Goal: Information Seeking & Learning: Learn about a topic

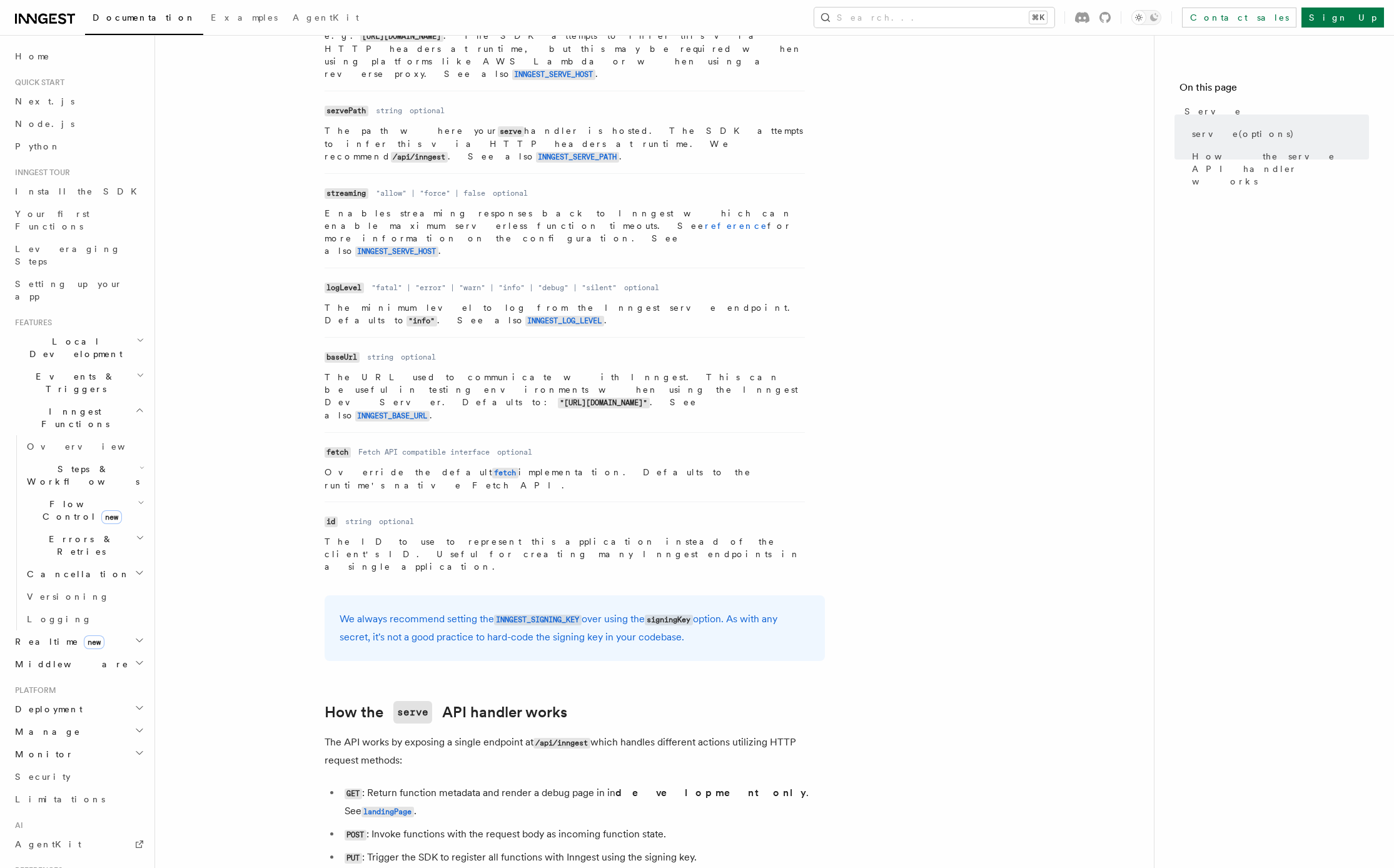
scroll to position [858, 0]
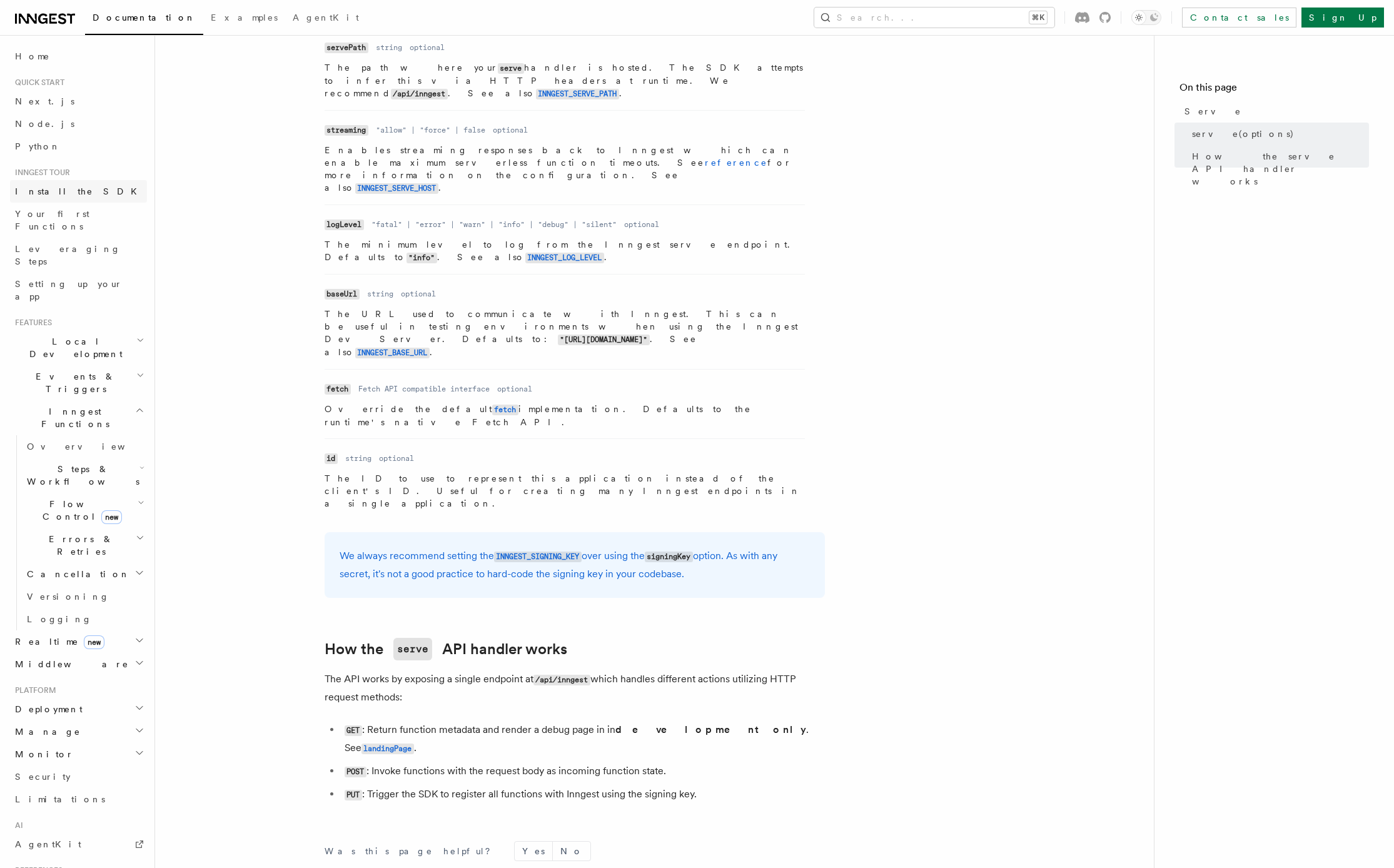
click at [58, 190] on span "Install the SDK" at bounding box center [80, 191] width 130 height 10
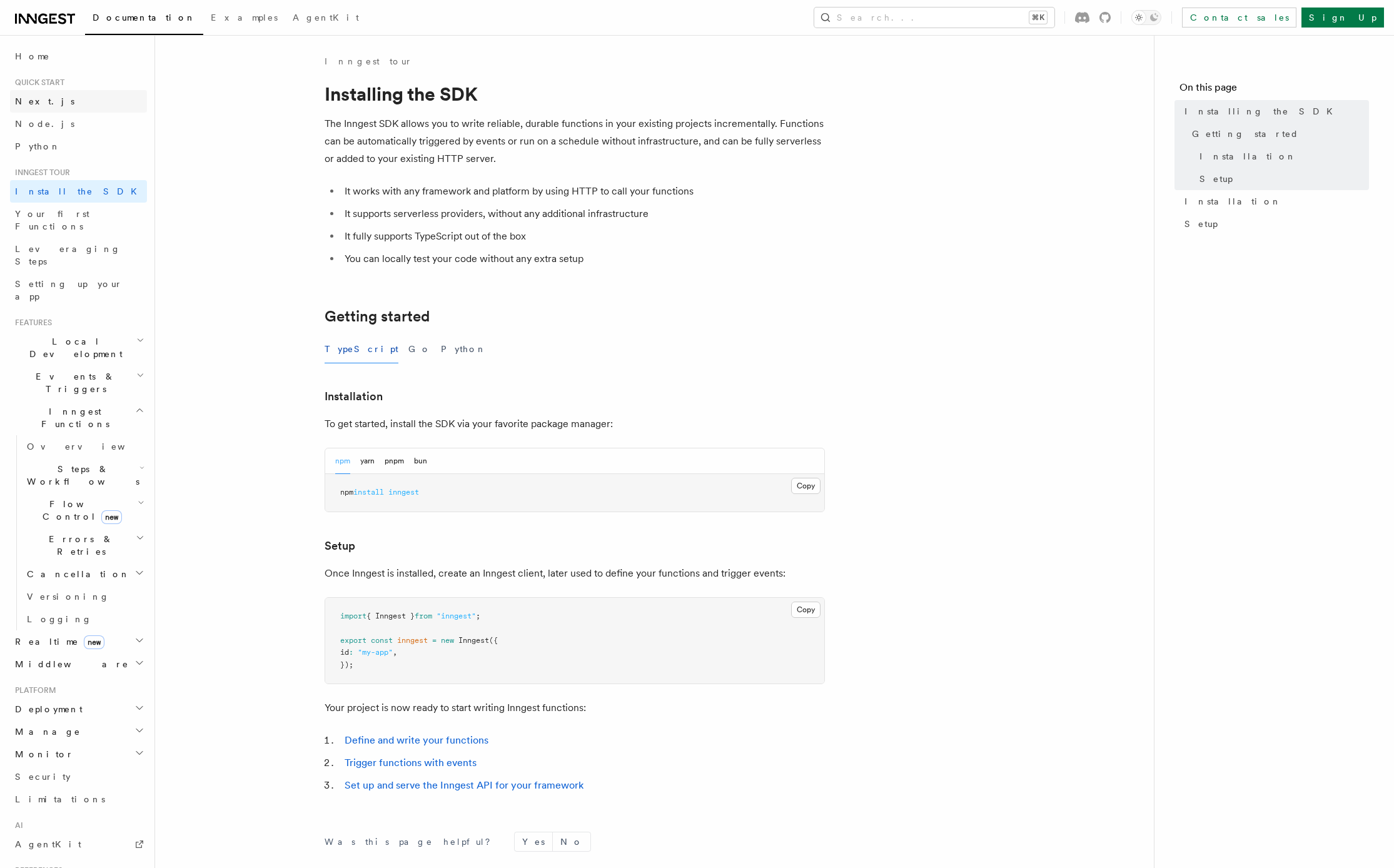
click at [43, 100] on link "Next.js" at bounding box center [79, 101] width 137 height 22
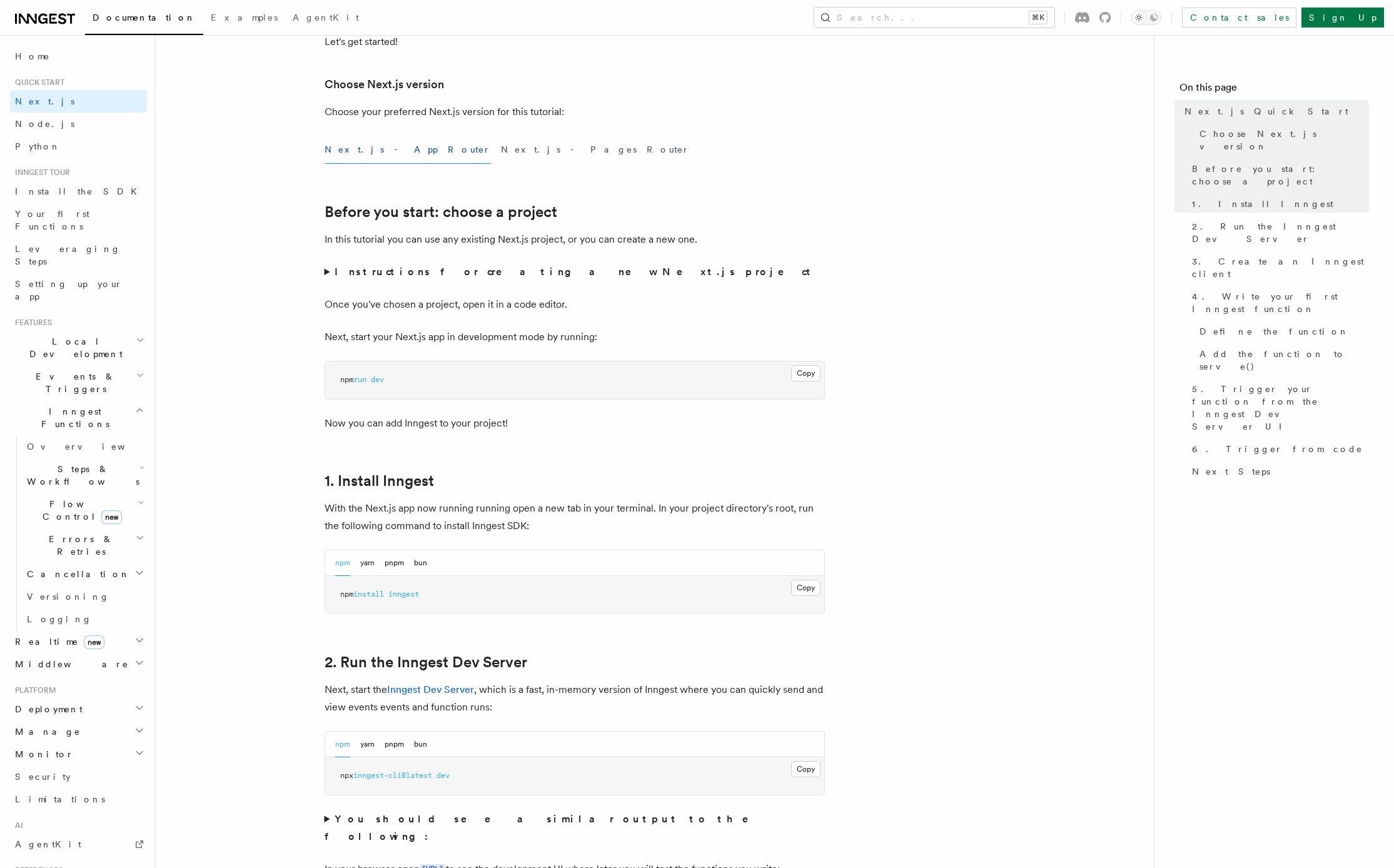
scroll to position [323, 0]
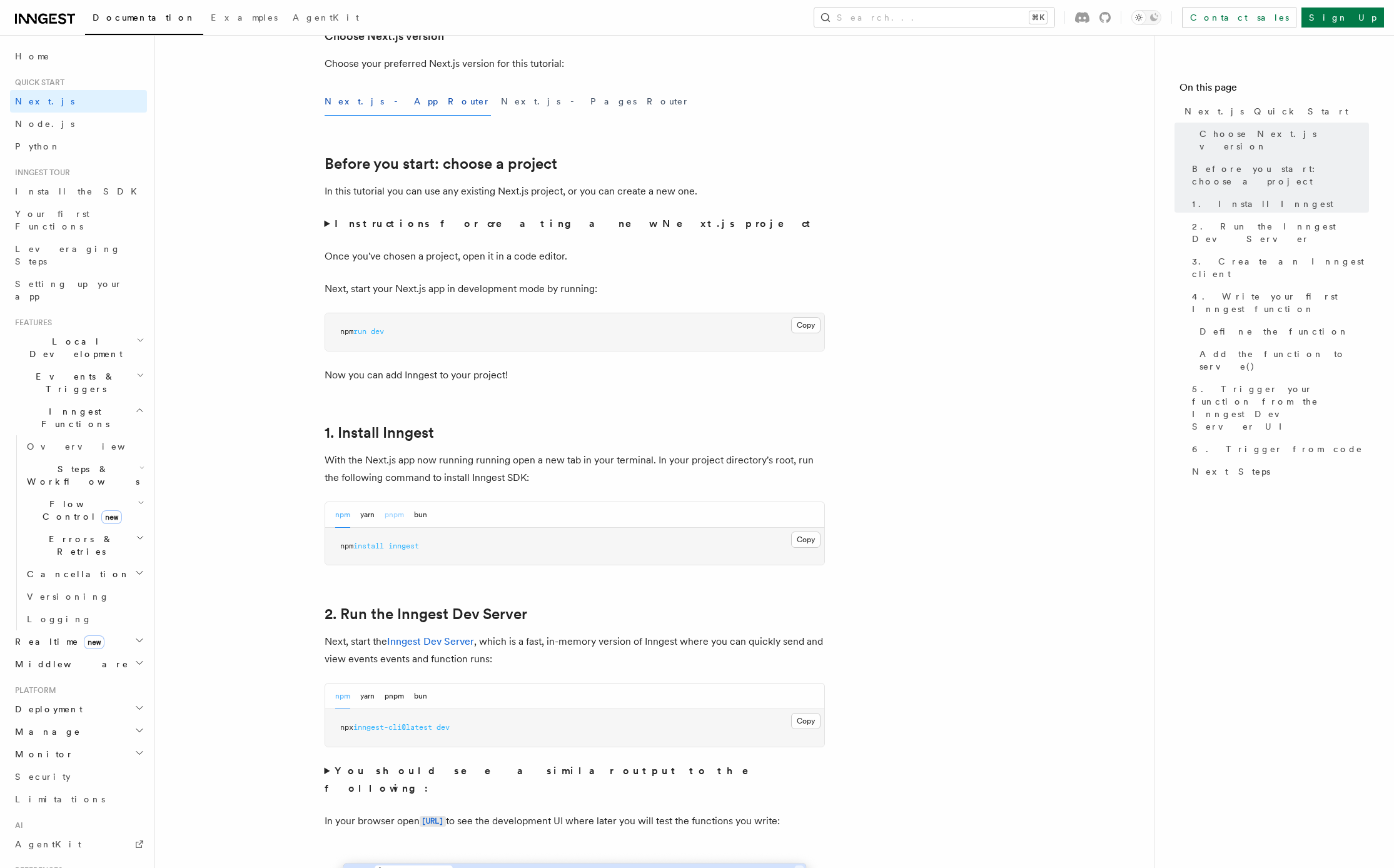
click at [396, 517] on button "pnpm" at bounding box center [394, 515] width 20 height 25
click at [813, 539] on button "Copy Copied" at bounding box center [806, 540] width 29 height 17
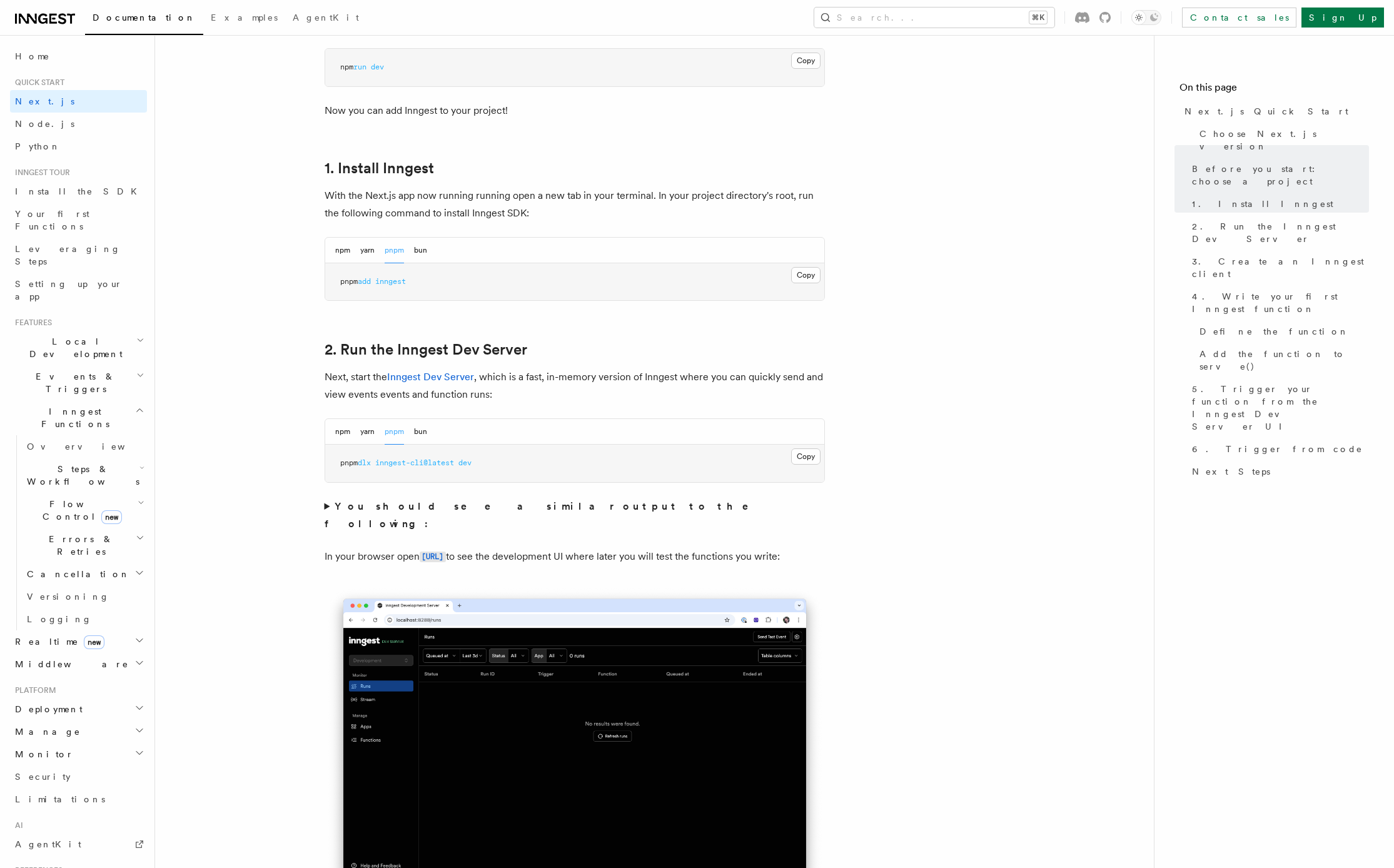
scroll to position [619, 0]
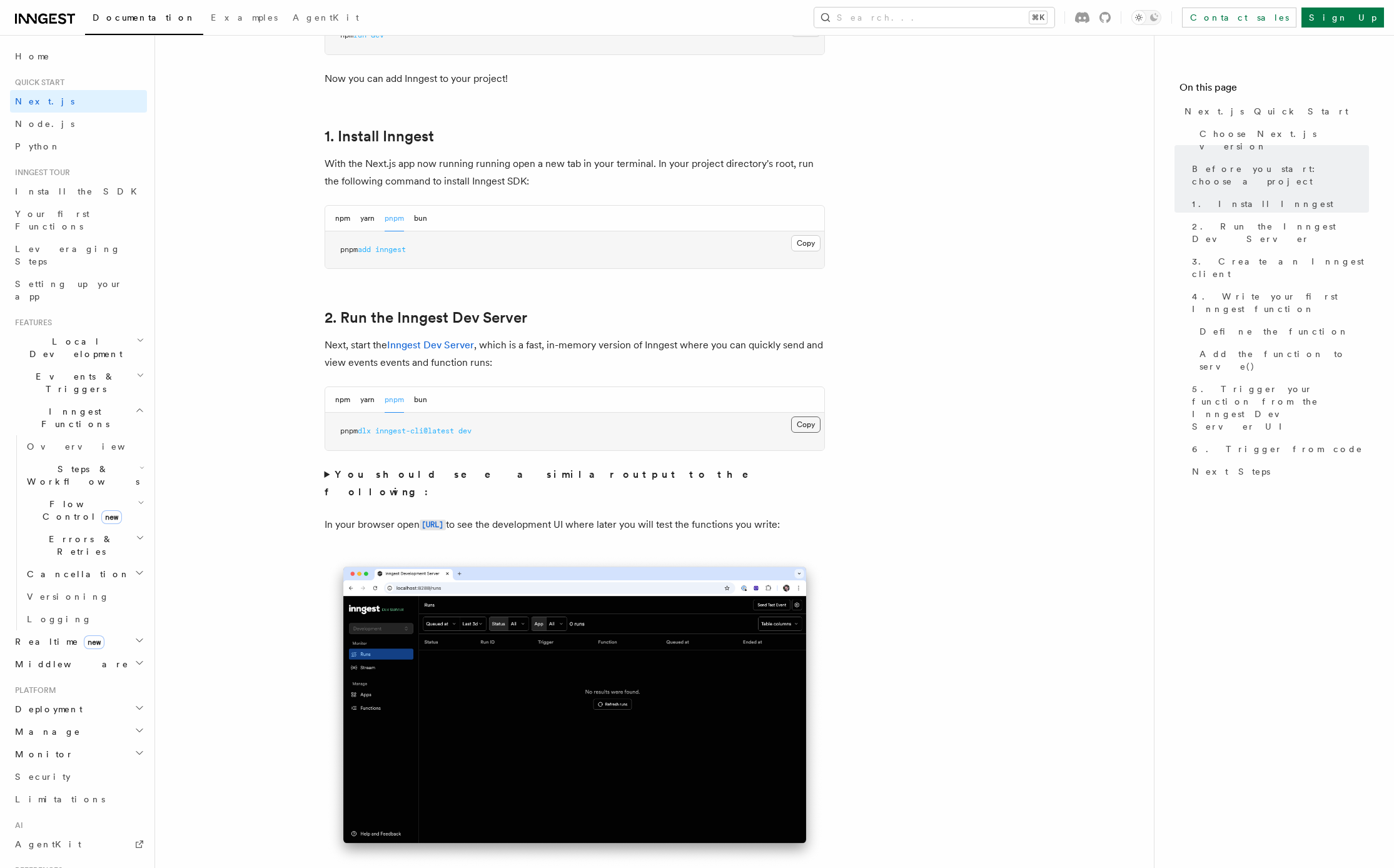
click at [803, 426] on button "Copy Copied" at bounding box center [806, 424] width 29 height 17
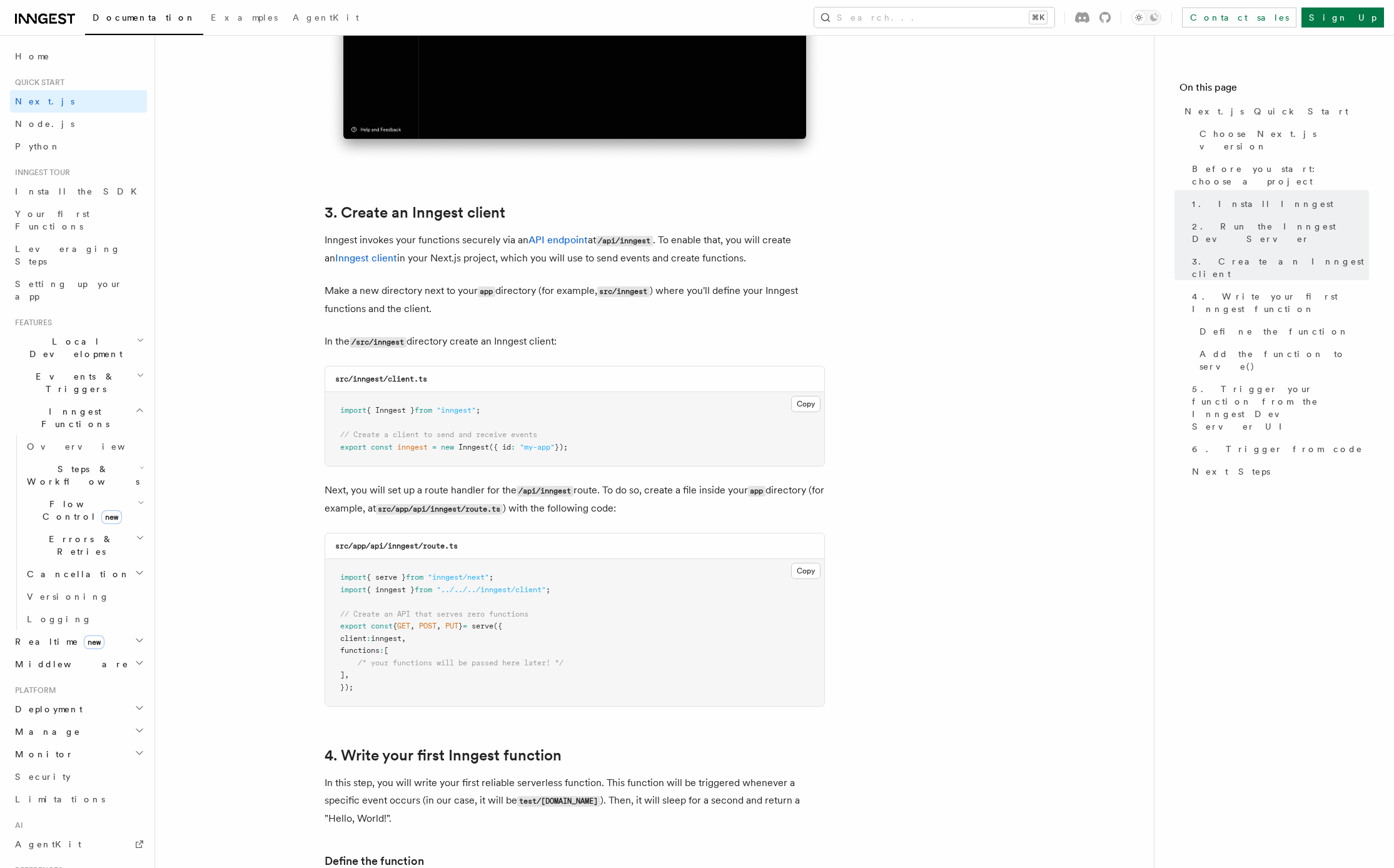
scroll to position [85, 0]
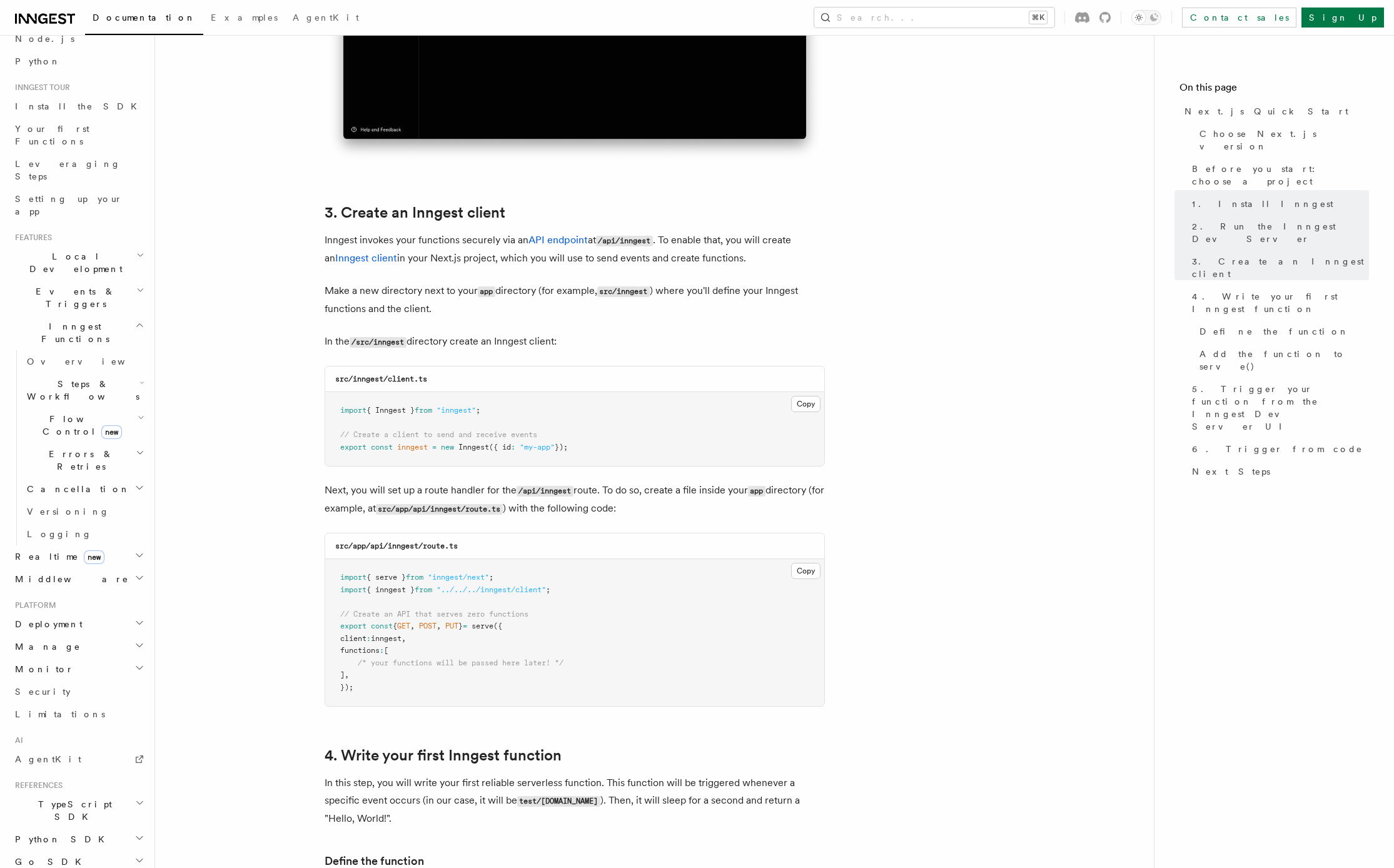
click at [78, 568] on h2 "Middleware" at bounding box center [79, 579] width 137 height 22
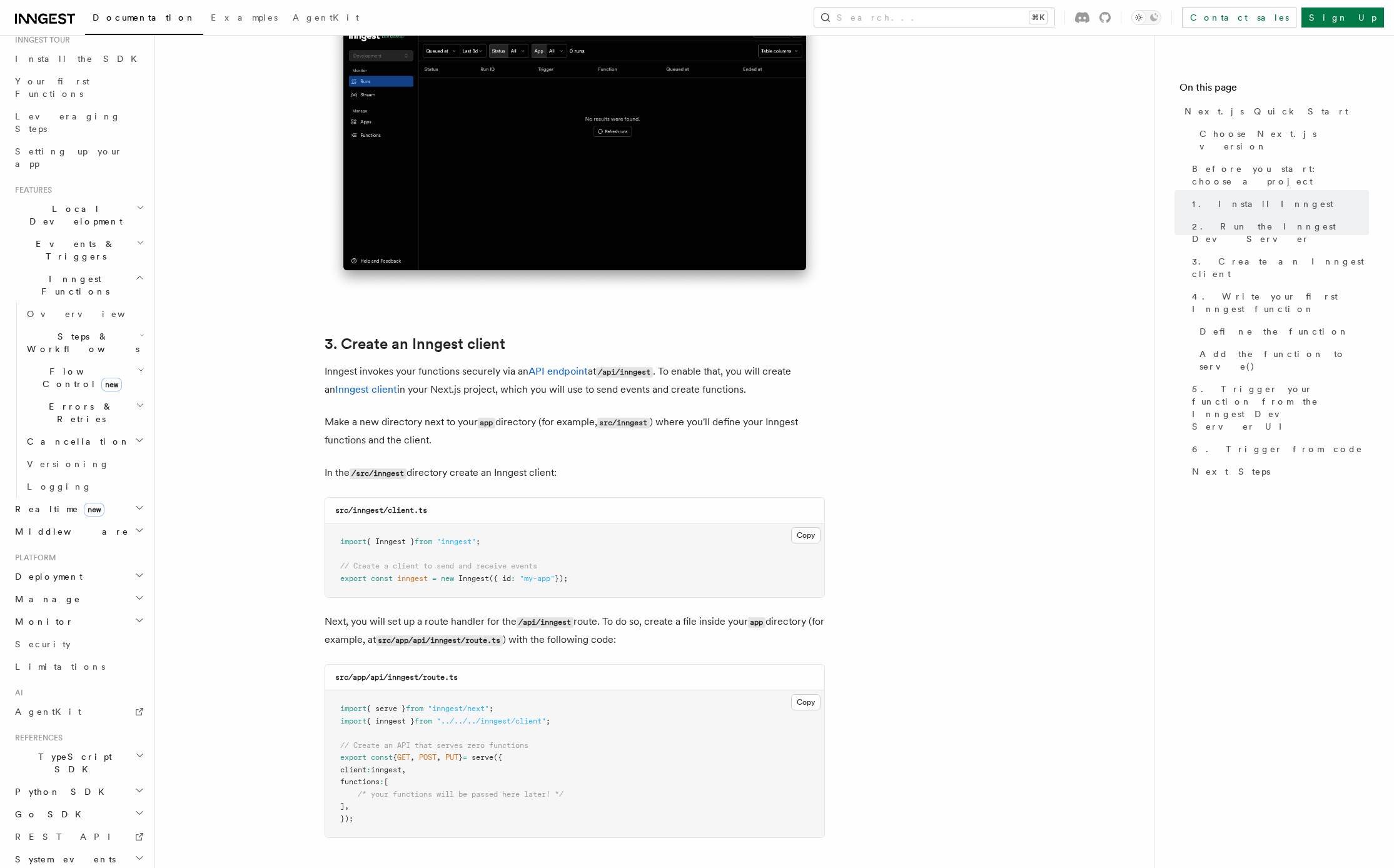
scroll to position [1264, 0]
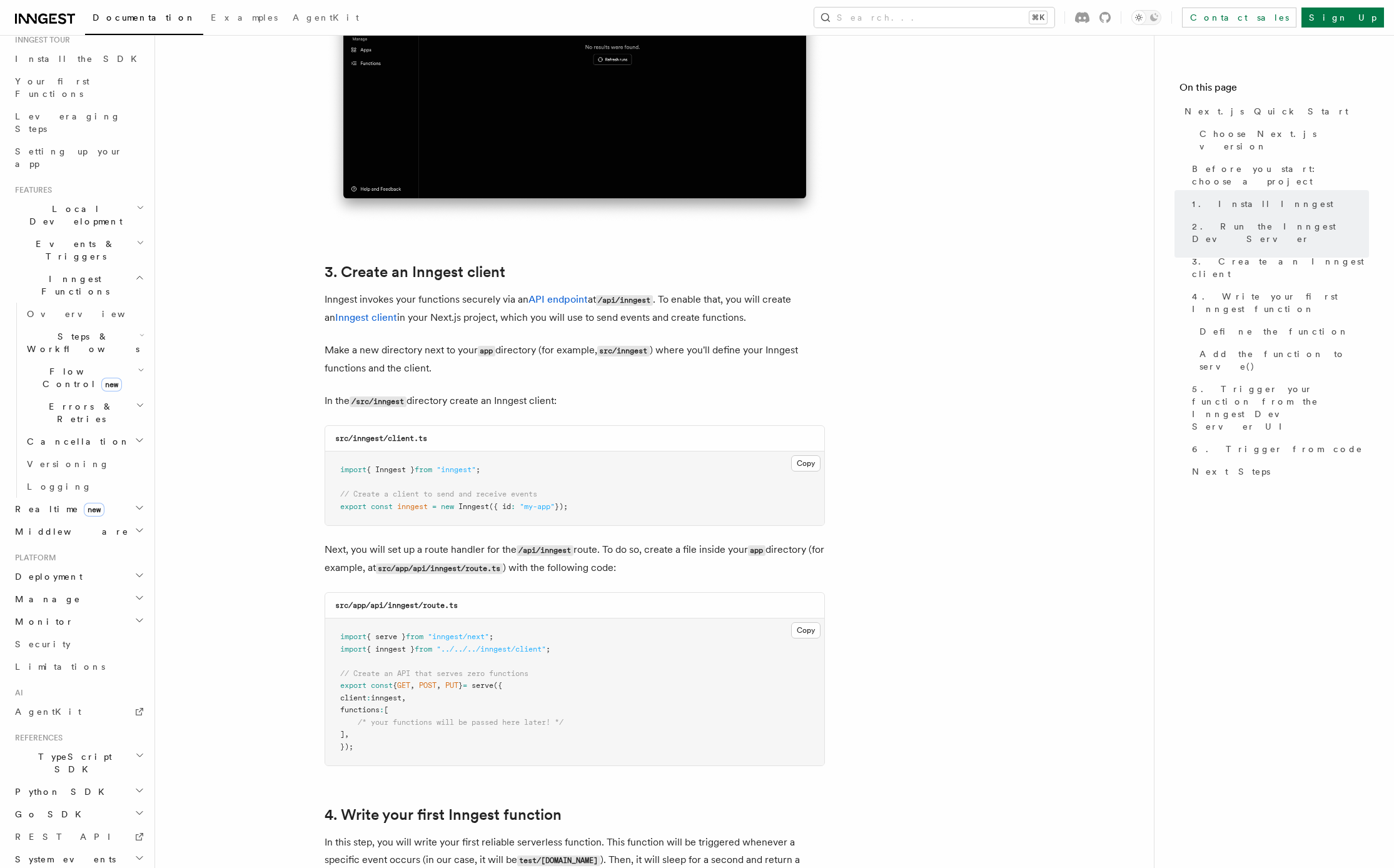
click at [803, 470] on button "Copy Copied" at bounding box center [806, 463] width 29 height 17
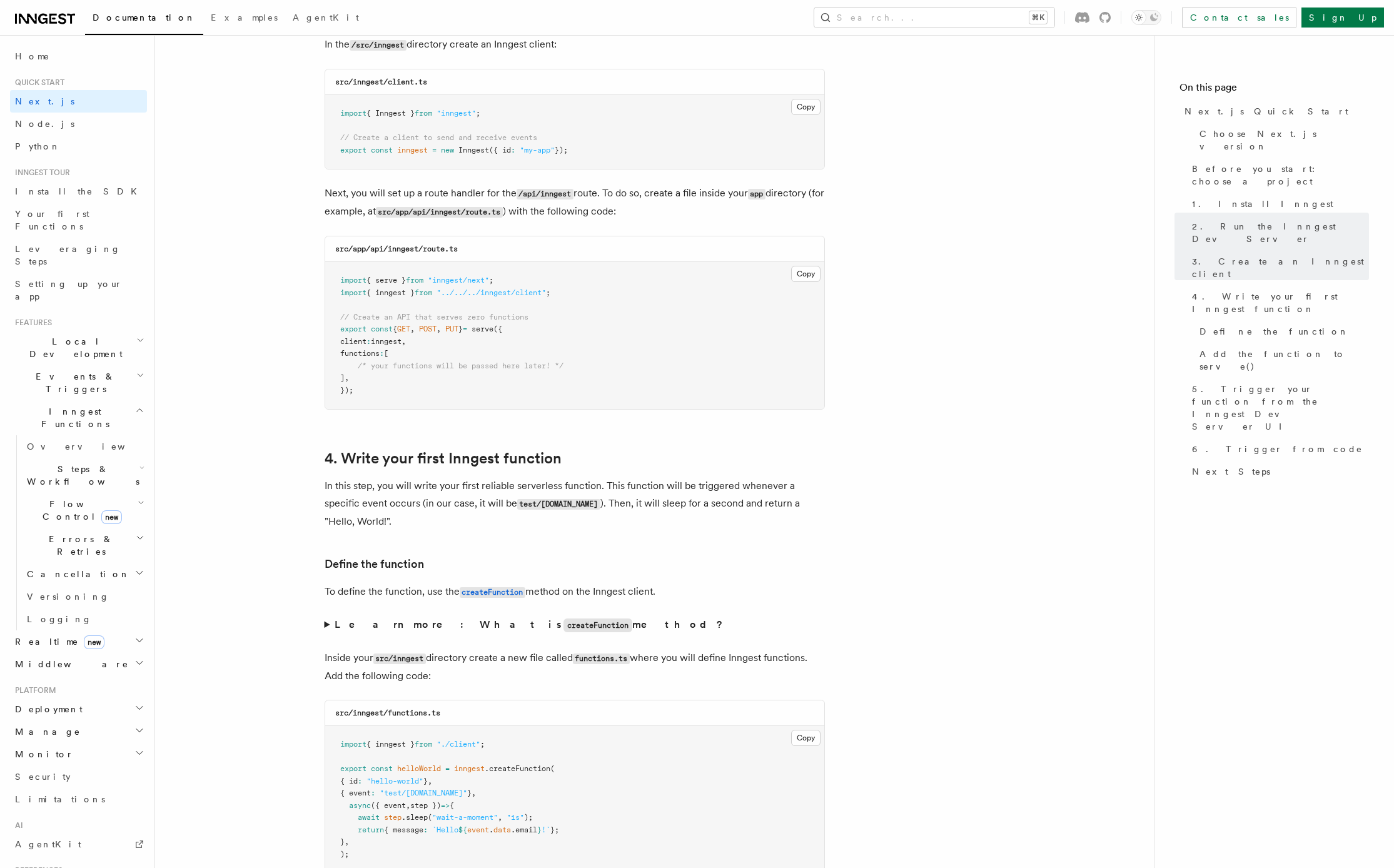
scroll to position [1618, 0]
click at [293, 20] on span "AgentKit" at bounding box center [326, 18] width 66 height 10
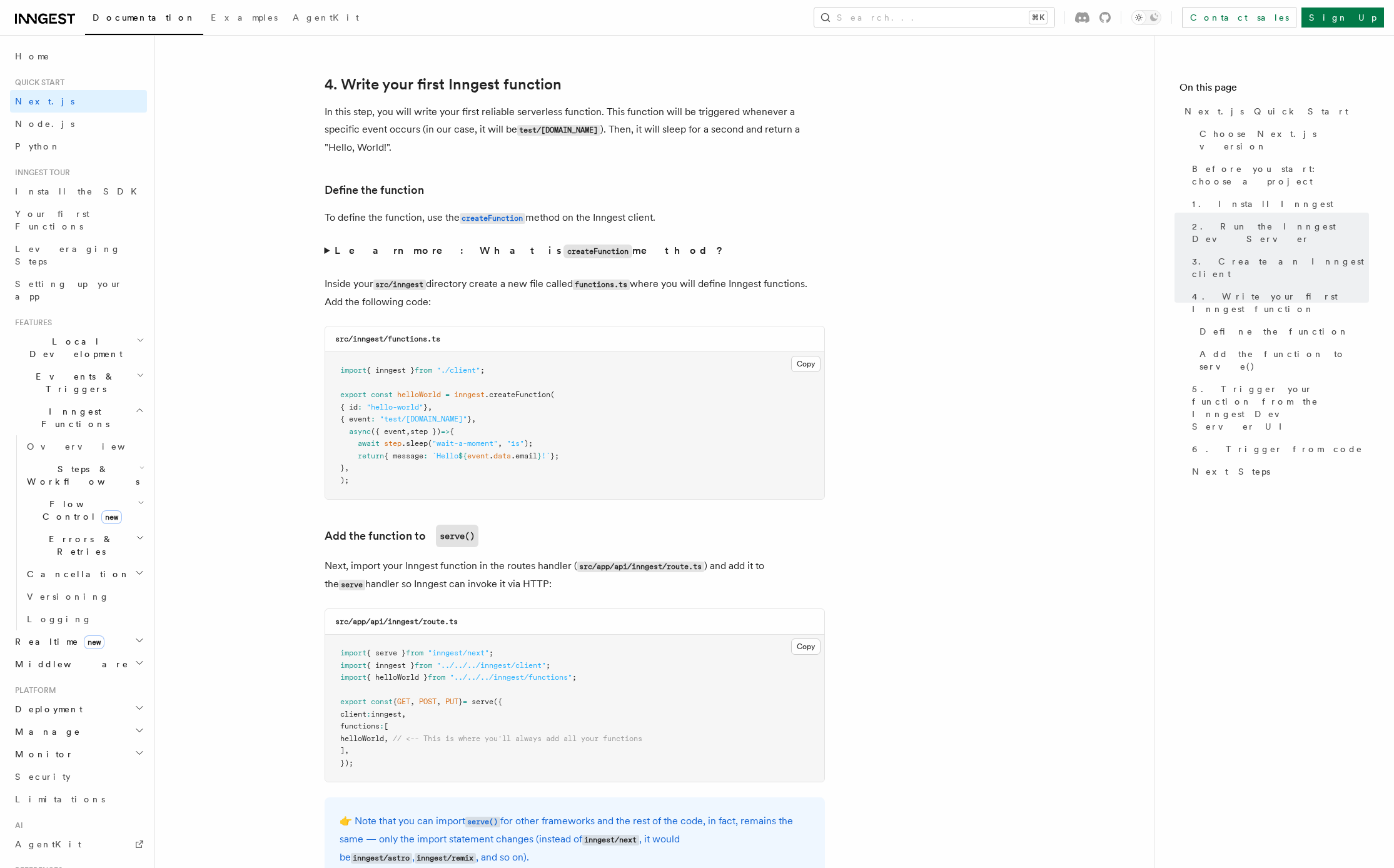
scroll to position [2006, 0]
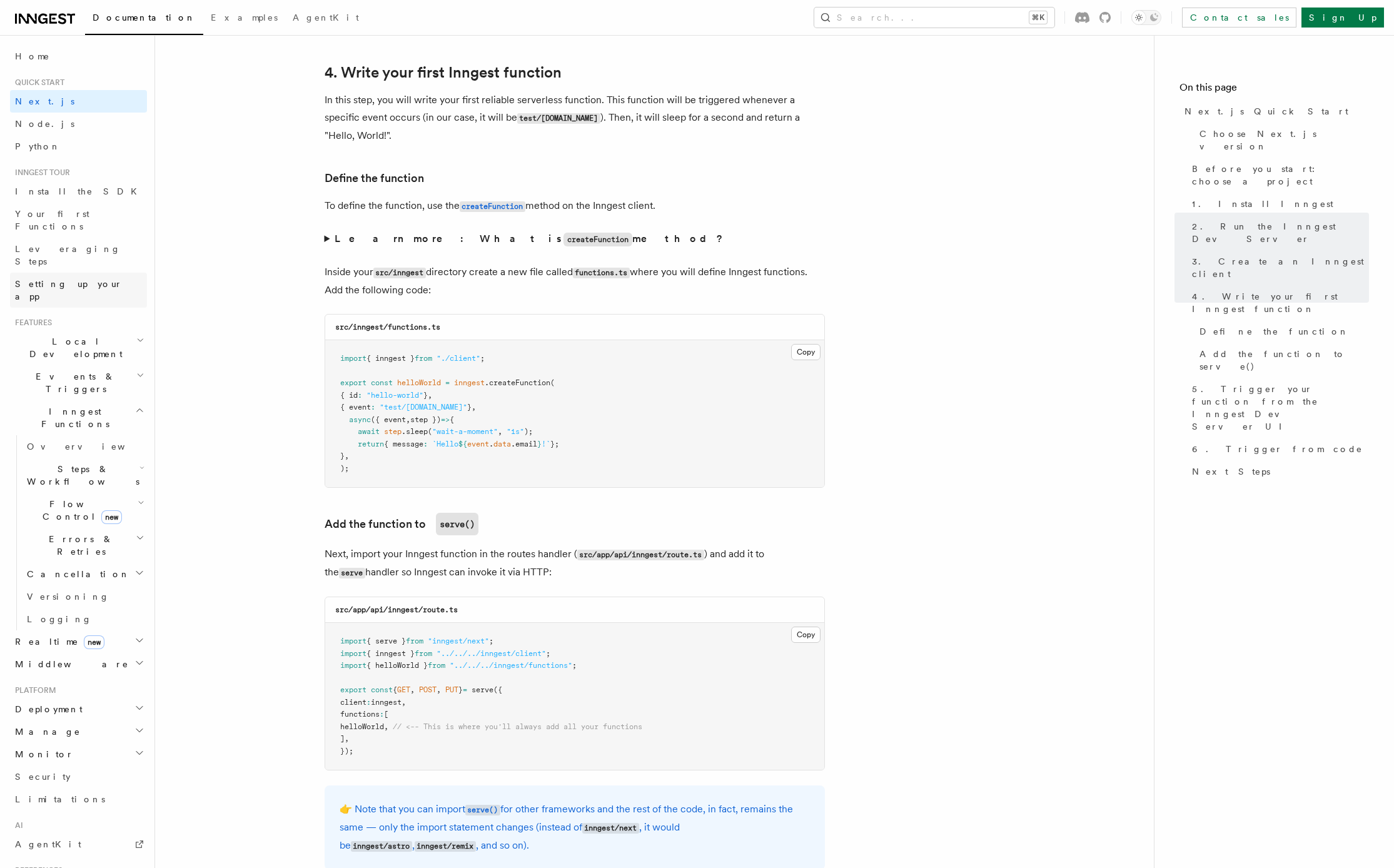
click at [70, 279] on span "Setting up your app" at bounding box center [69, 290] width 107 height 22
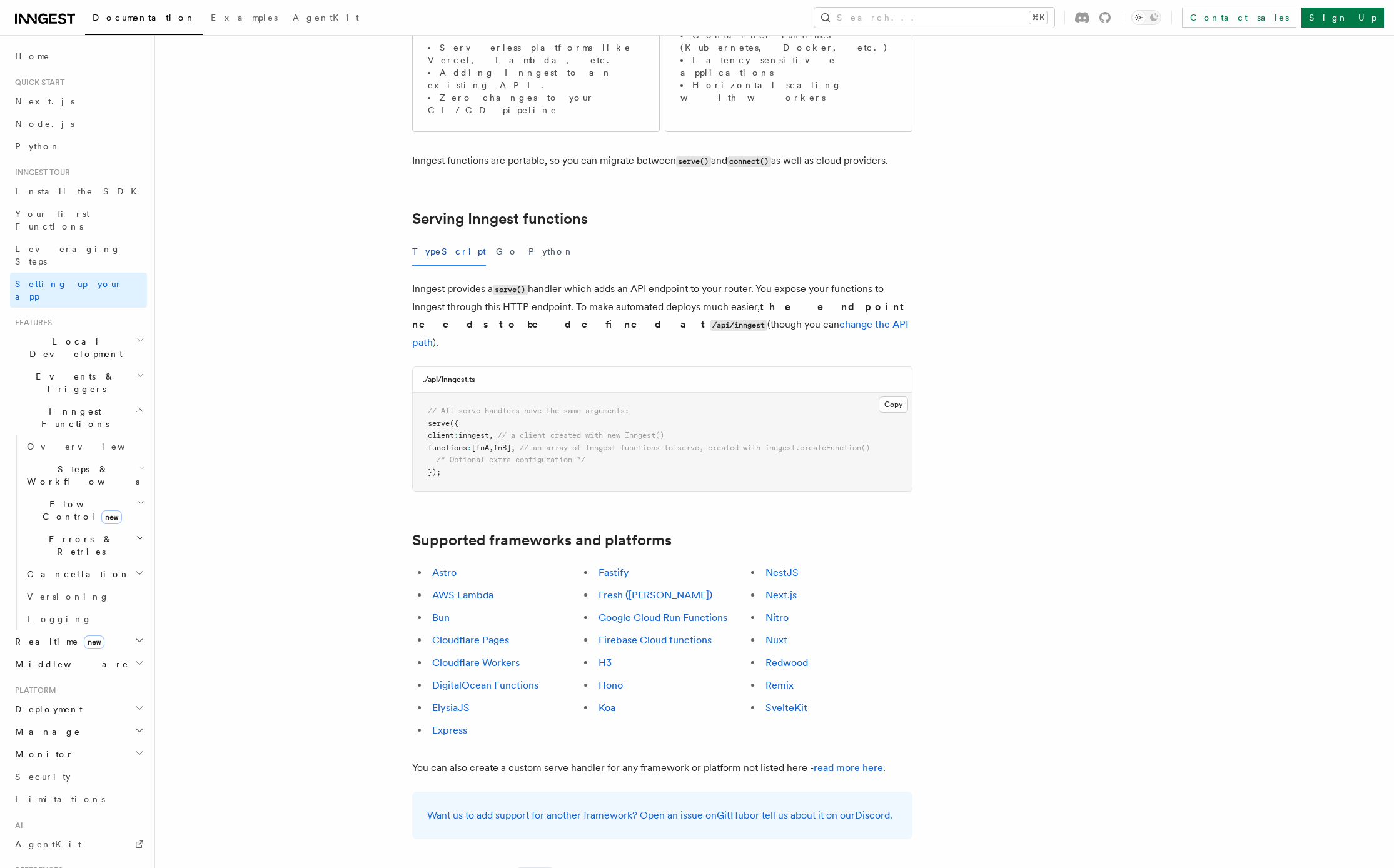
scroll to position [336, 0]
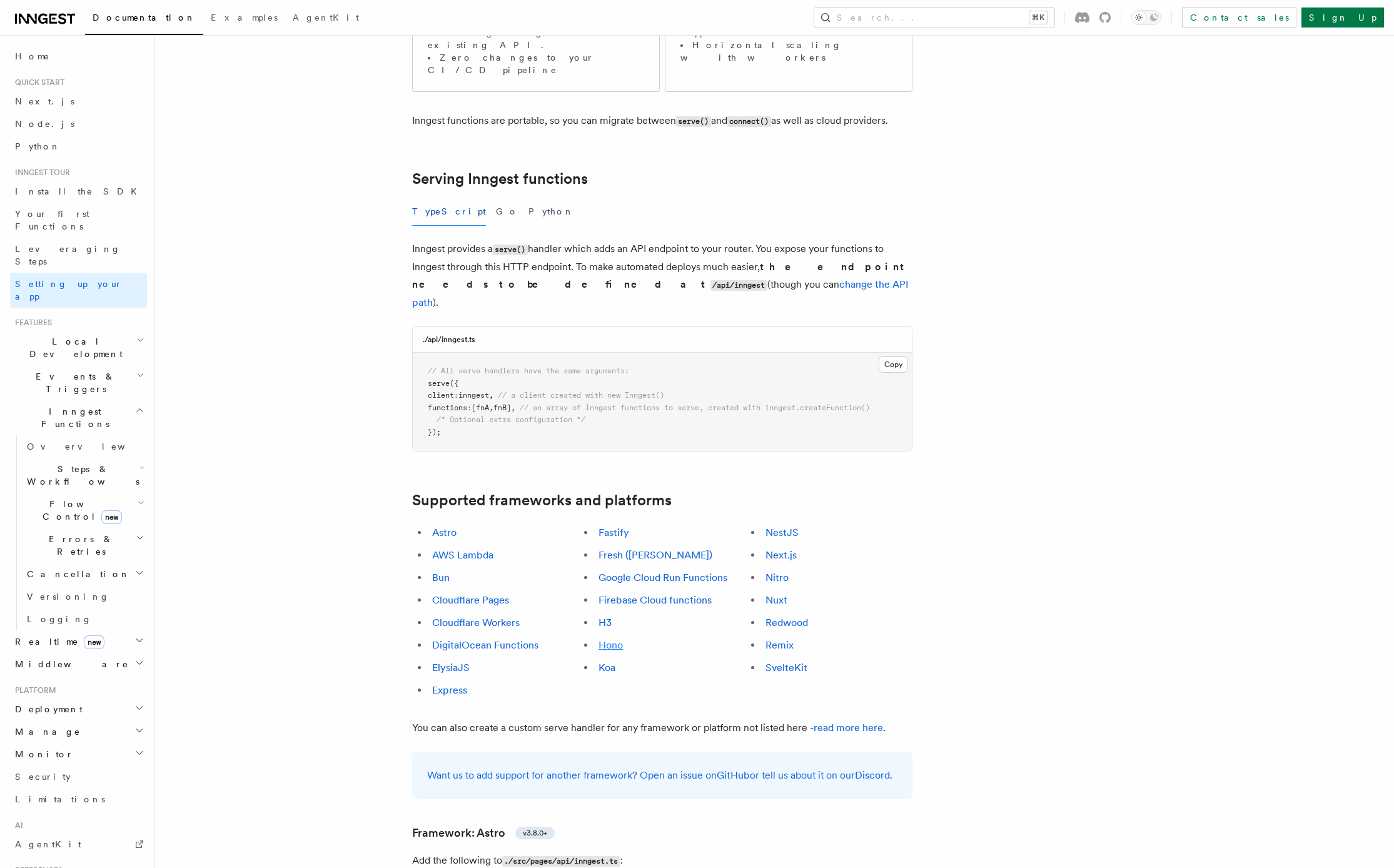
click at [612, 639] on link "Hono" at bounding box center [611, 645] width 24 height 12
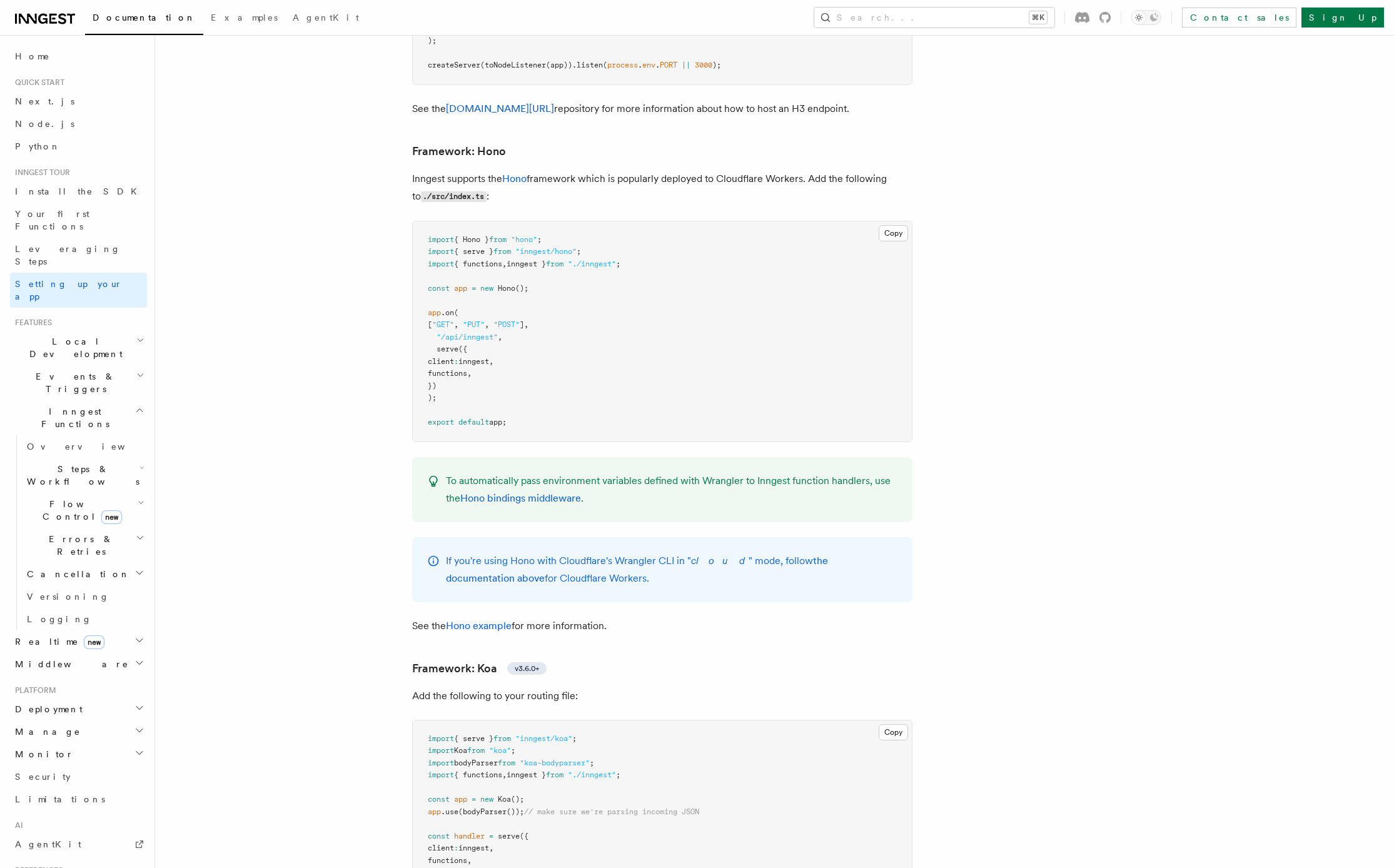
scroll to position [6504, 0]
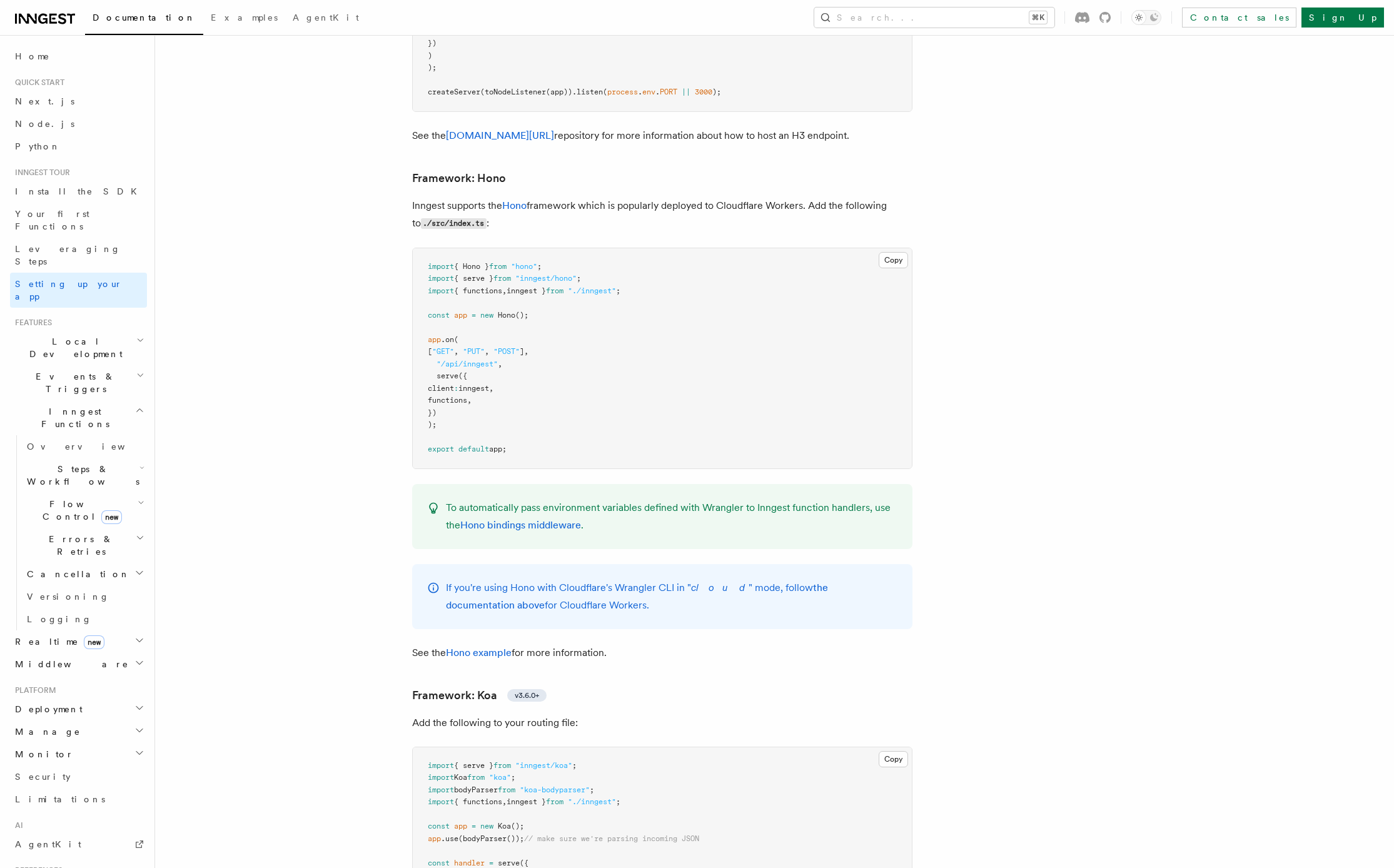
click at [604, 258] on pre "import { Hono } from "hono" ; import { serve } from "inngest/hono" ; import { f…" at bounding box center [662, 358] width 499 height 220
drag, startPoint x: 602, startPoint y: 215, endPoint x: 377, endPoint y: 206, distance: 225.2
click at [427, 248] on pre "import { Hono } from "hono" ; import { serve } from "inngest/hono" ; import { f…" at bounding box center [662, 358] width 499 height 220
copy span "import { serve } from "inngest/hono" ;"
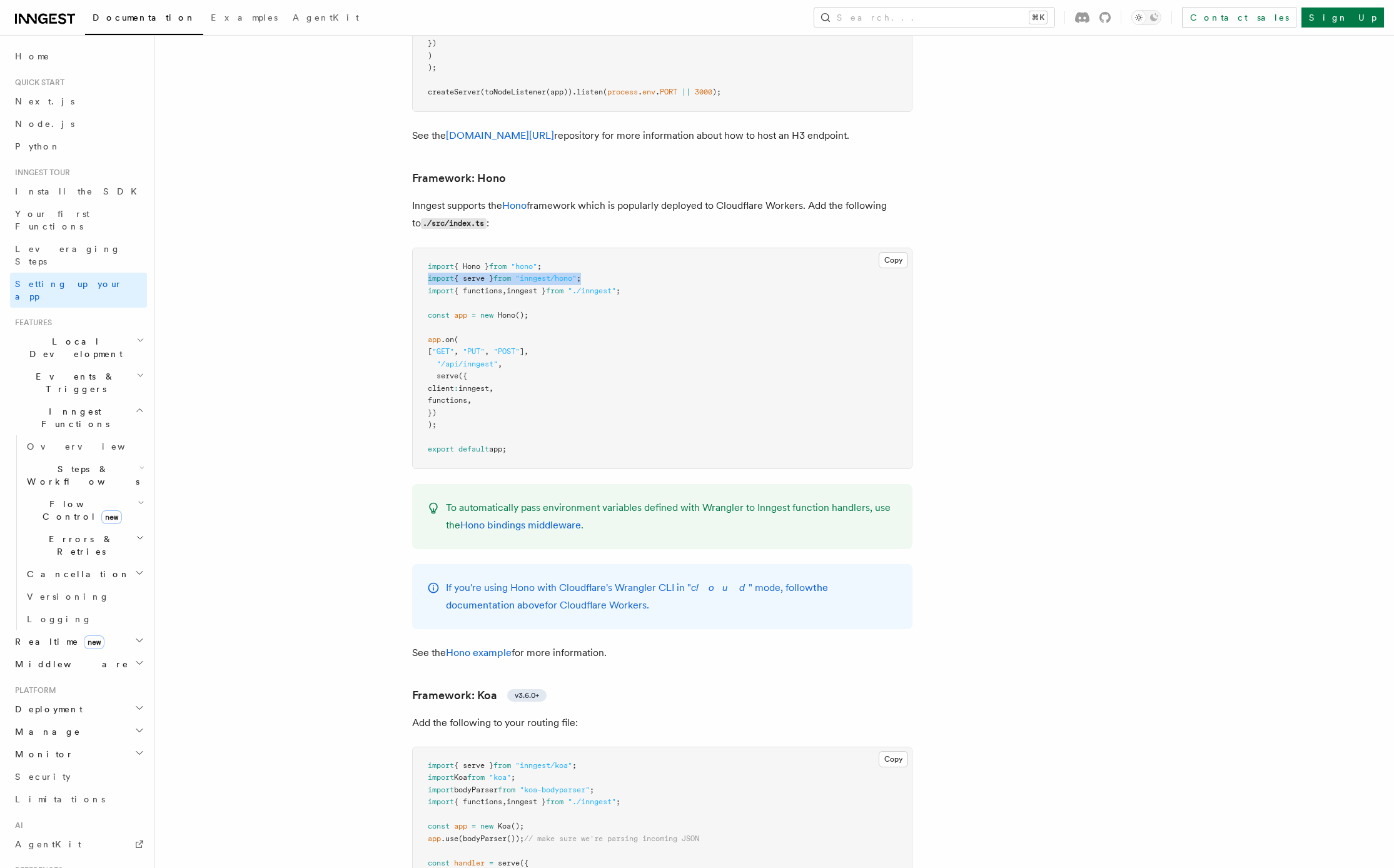
drag, startPoint x: 437, startPoint y: 287, endPoint x: 536, endPoint y: 285, distance: 99.0
click at [529, 347] on span "[ "GET" , "PUT" , "POST" ] ," at bounding box center [478, 351] width 100 height 9
copy span "[ "GET" , "PUT" , "POST" ]"
drag, startPoint x: 437, startPoint y: 300, endPoint x: 499, endPoint y: 299, distance: 62.0
click at [499, 360] on span ""/api/inngest" ," at bounding box center [464, 364] width 74 height 9
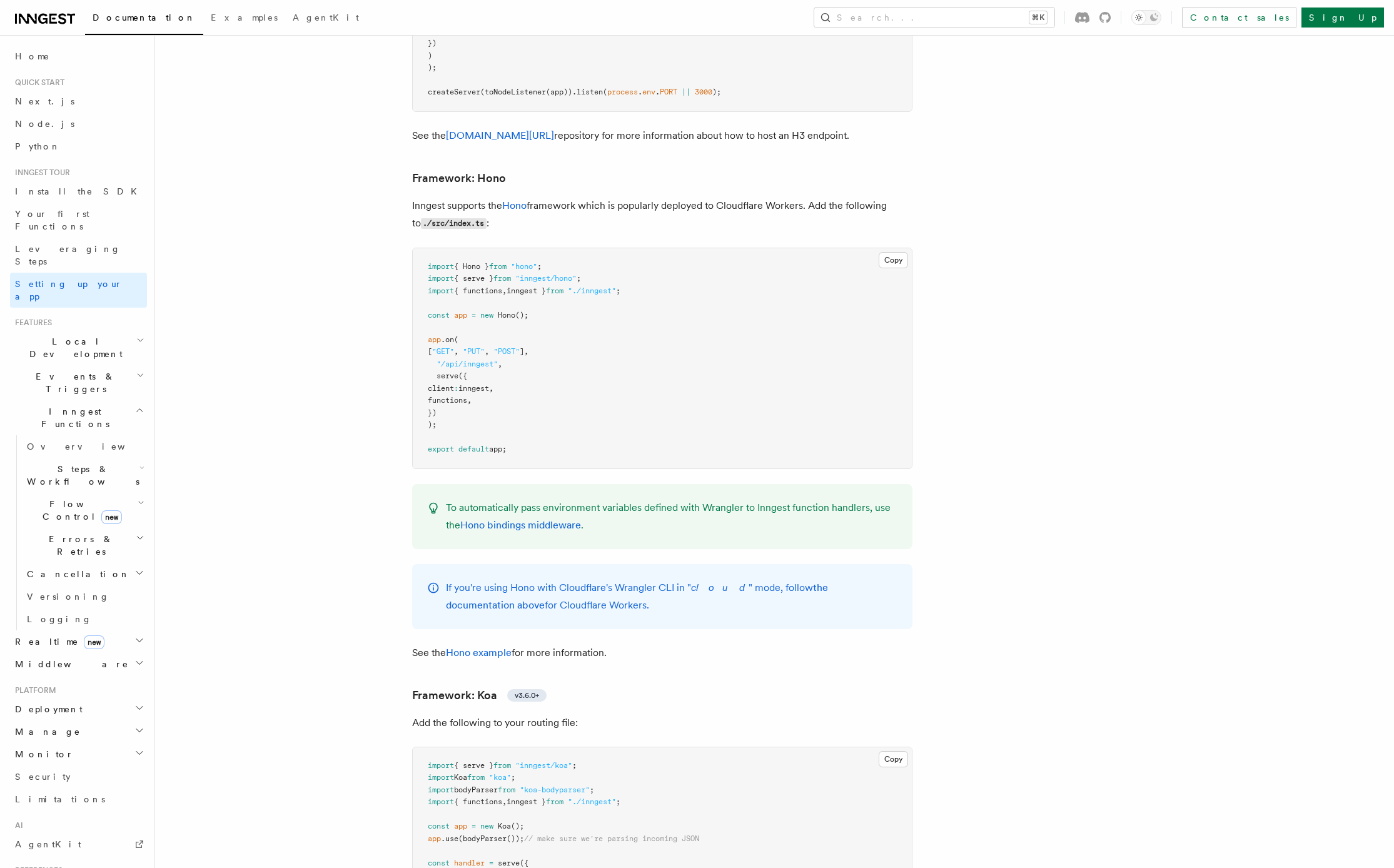
click at [443, 372] on span "serve" at bounding box center [447, 376] width 22 height 9
drag, startPoint x: 435, startPoint y: 298, endPoint x: 446, endPoint y: 349, distance: 52.2
click at [446, 349] on pre "import { Hono } from "hono" ; import { serve } from "inngest/hono" ; import { f…" at bounding box center [662, 358] width 499 height 220
copy code ""/api/inngest" , serve ({ client : inngest , functions , })"
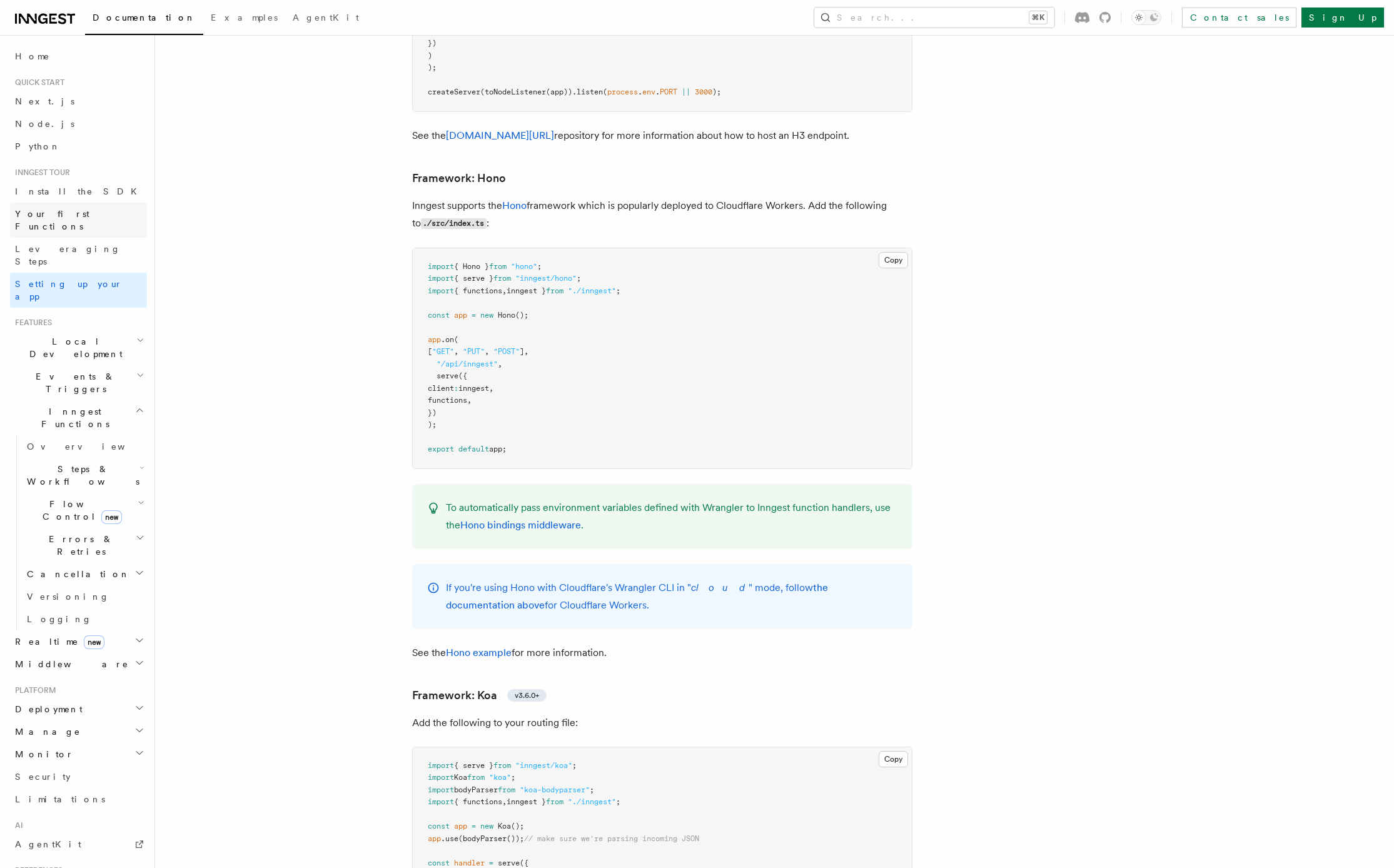
click at [65, 215] on span "Your first Functions" at bounding box center [52, 220] width 74 height 22
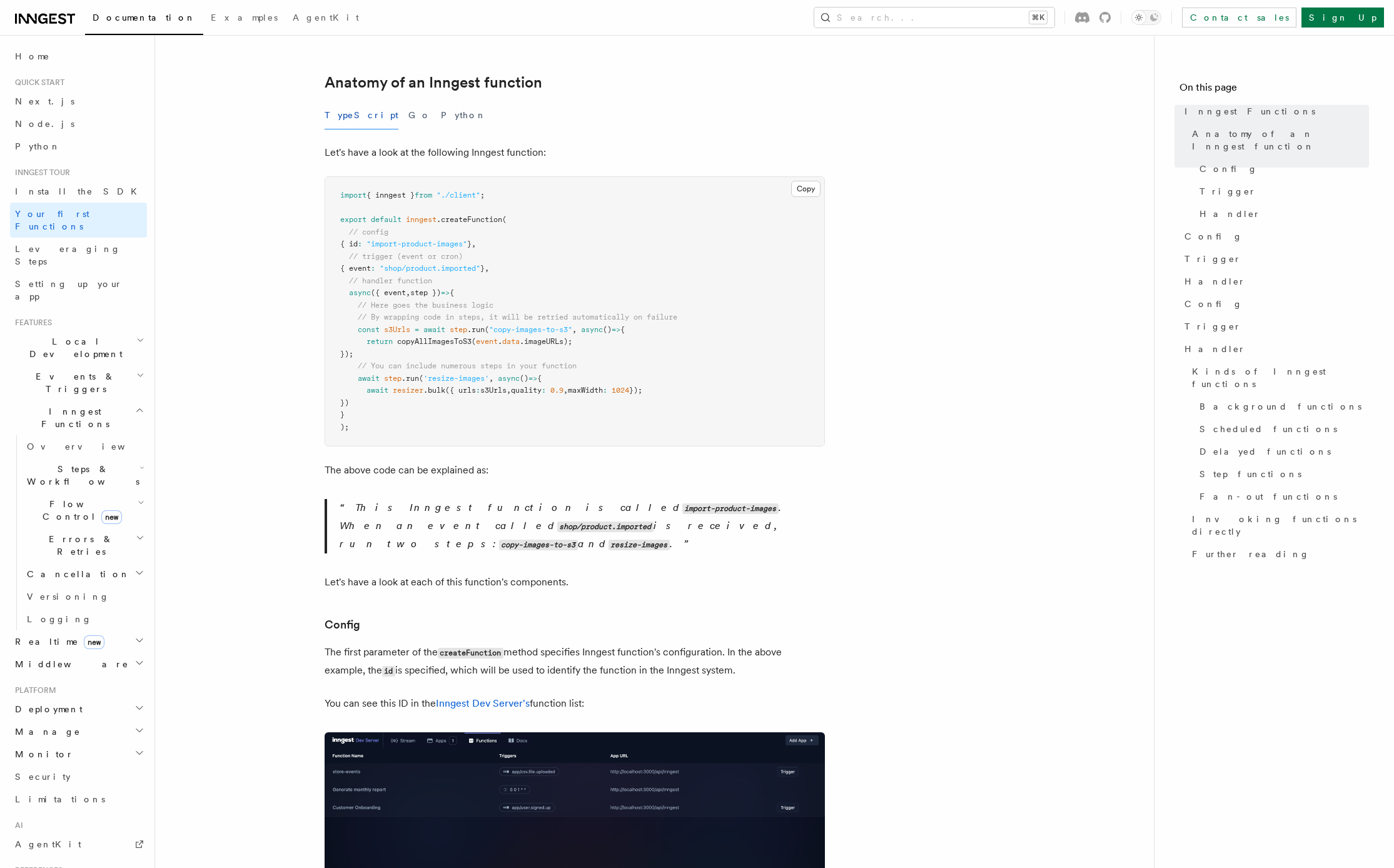
scroll to position [220, 0]
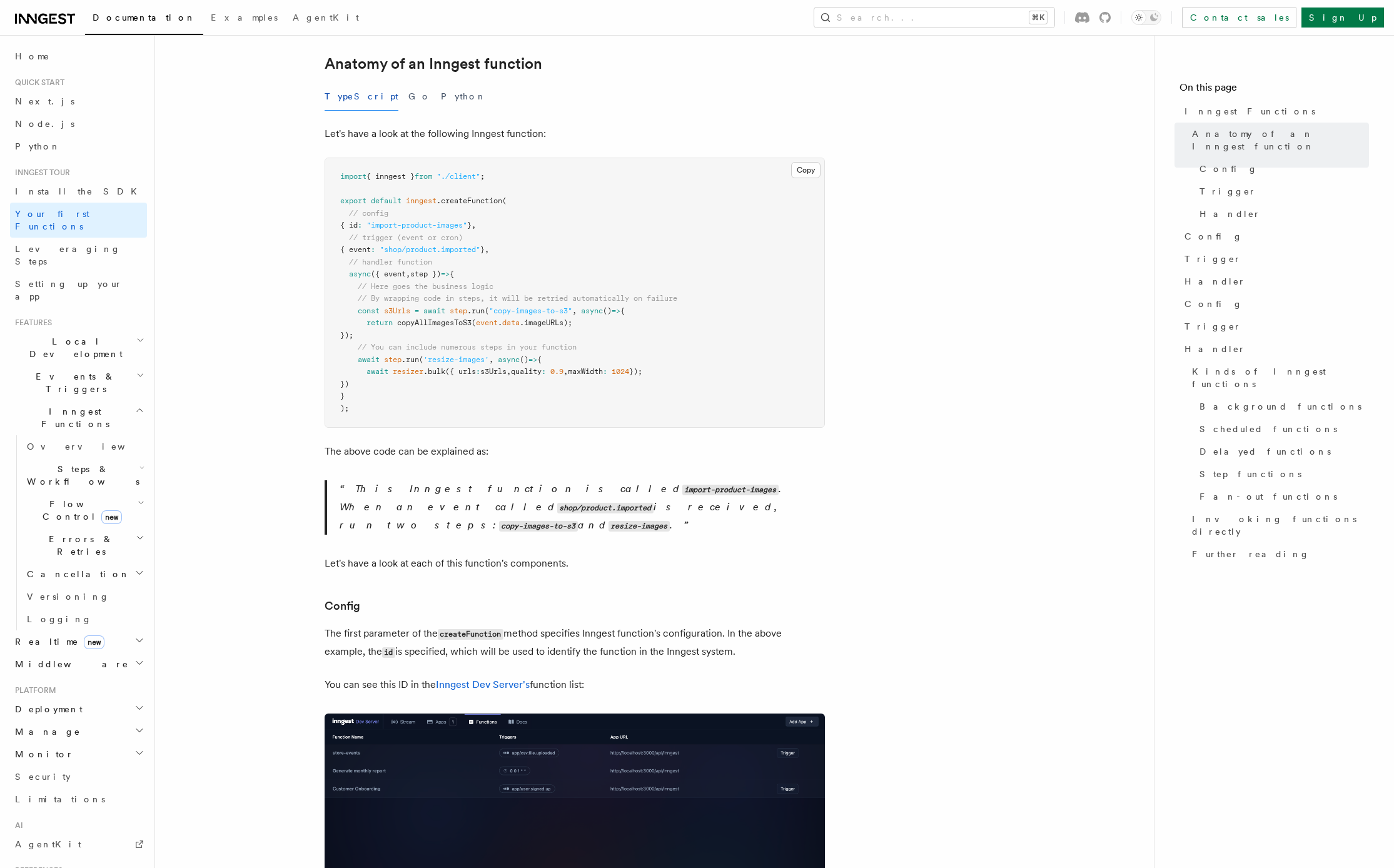
drag, startPoint x: 350, startPoint y: 203, endPoint x: 491, endPoint y: 207, distance: 141.1
click at [476, 220] on span "{ id : "import-product-images" } ," at bounding box center [408, 224] width 136 height 9
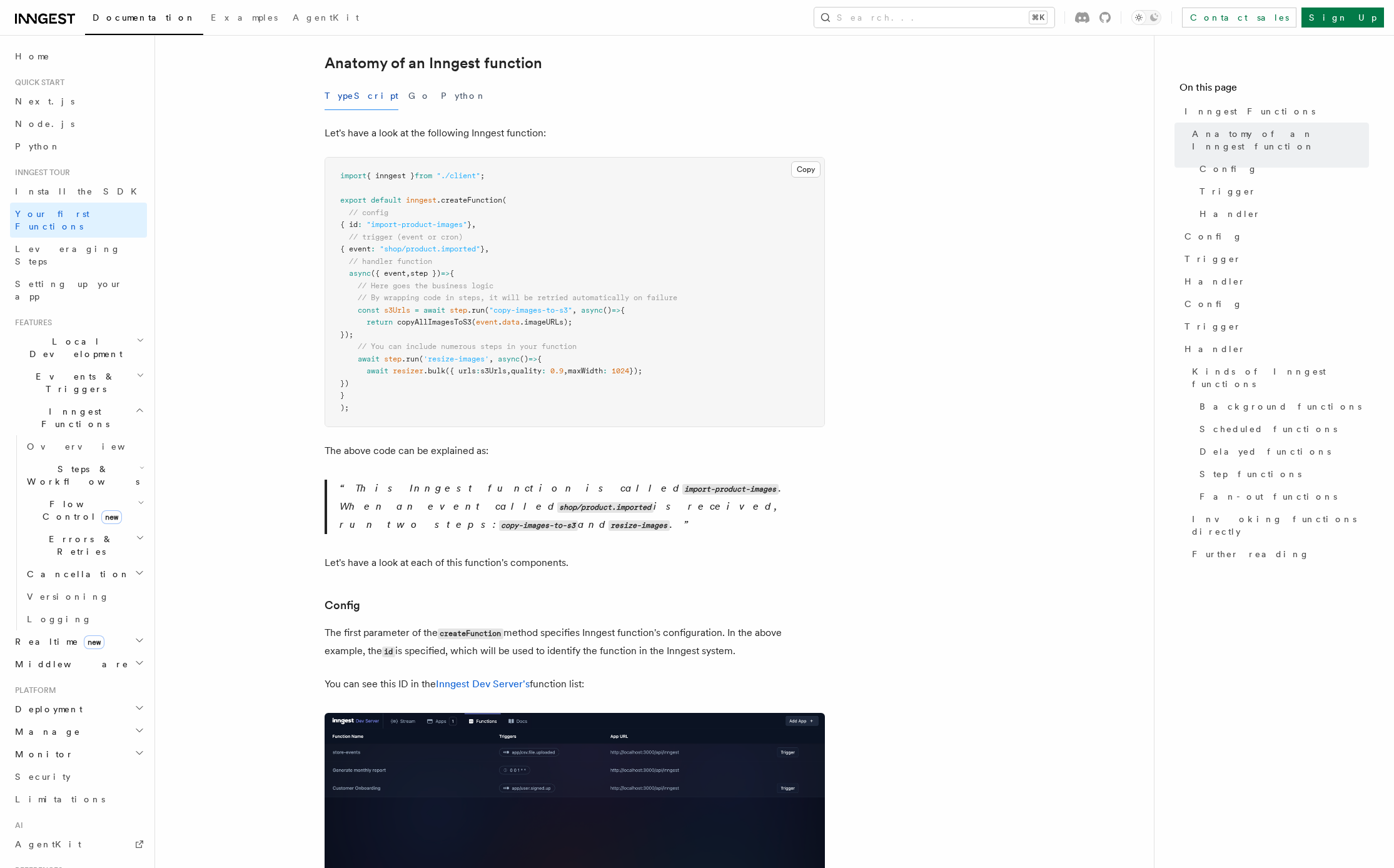
copy span "{ id : "import-product-images" }"
click at [398, 250] on pre "import { inngest } from "./client" ; export default inngest .createFunction ( /…" at bounding box center [574, 292] width 499 height 269
drag, startPoint x: 349, startPoint y: 197, endPoint x: 525, endPoint y: 231, distance: 179.3
click at [525, 231] on pre "import { inngest } from "./client" ; export default inngest .createFunction ( /…" at bounding box center [574, 292] width 499 height 269
copy code "// config { id : "import-product-images" } , // trigger (event or cron) { event…"
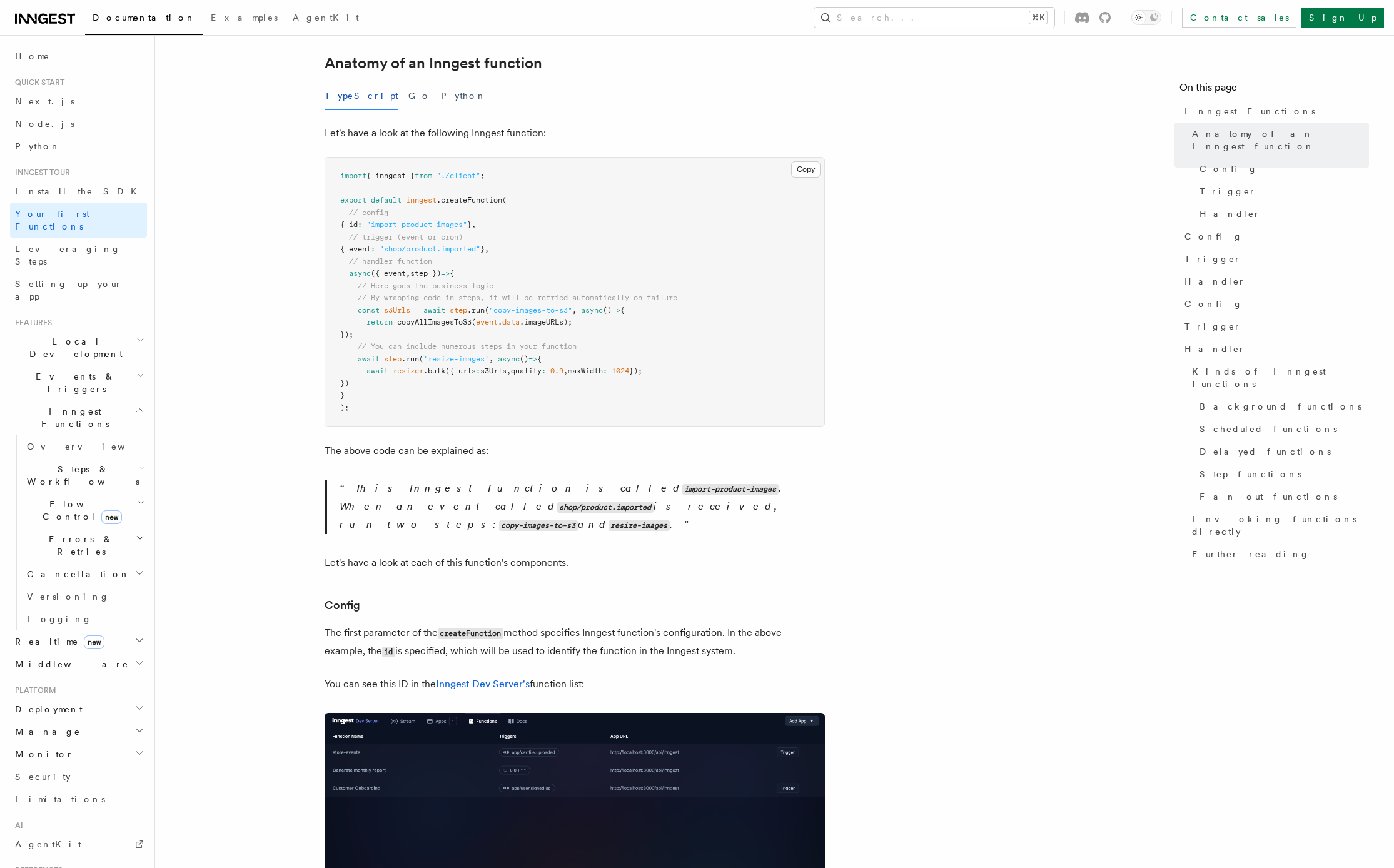
click at [81, 370] on span "Events & Triggers" at bounding box center [73, 383] width 126 height 25
click at [98, 484] on span "Event payload format" at bounding box center [85, 495] width 118 height 22
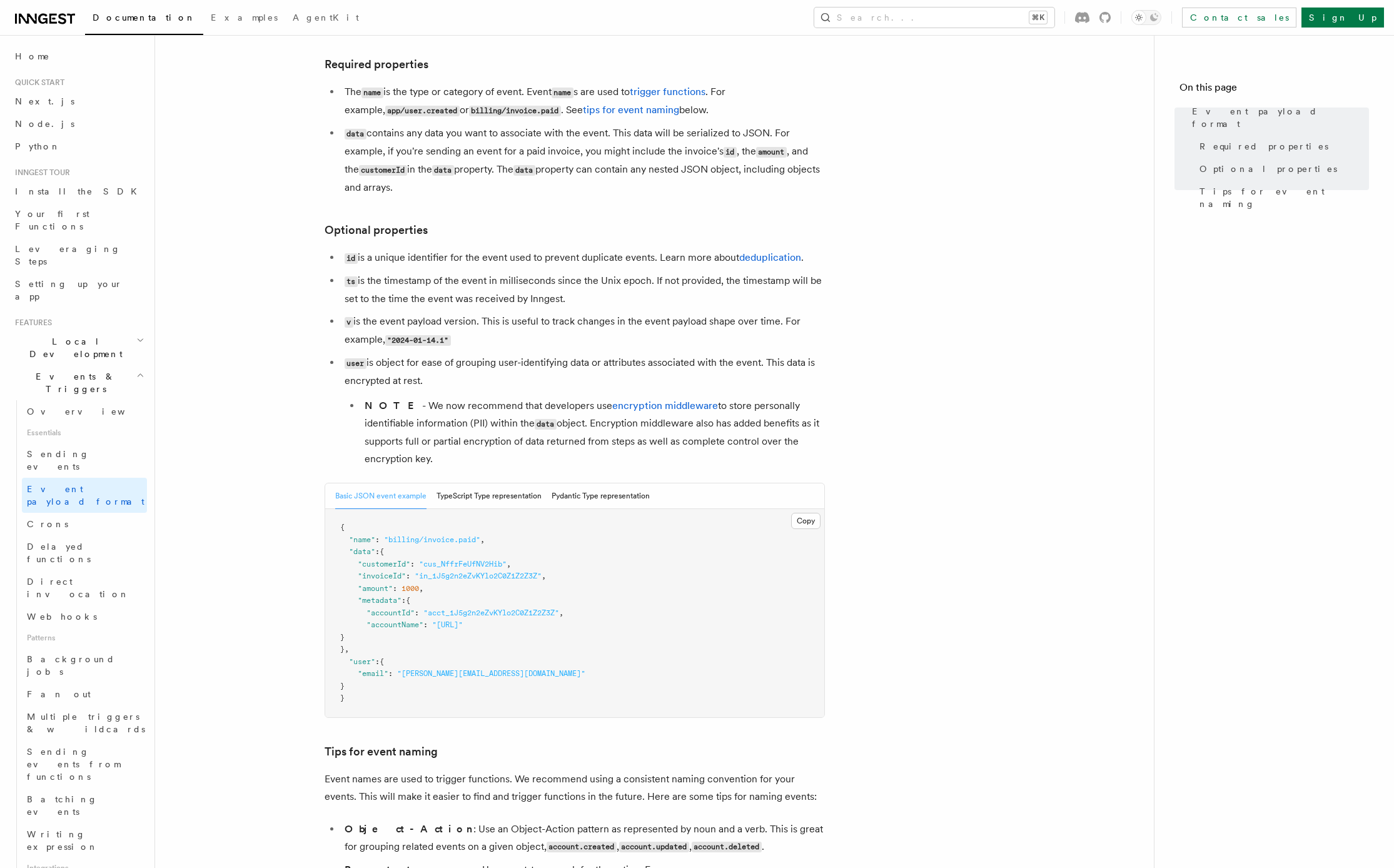
scroll to position [133, 0]
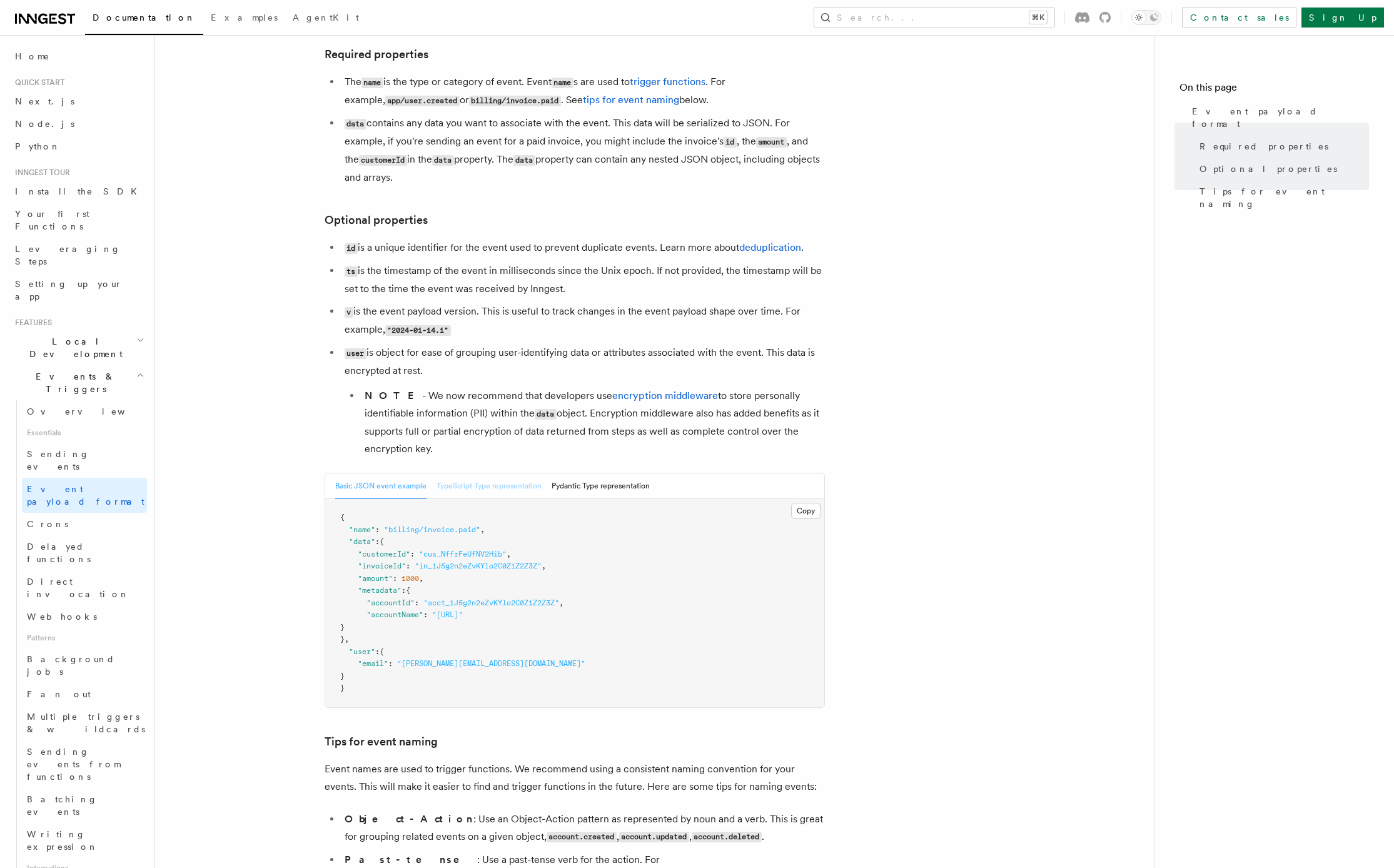
click at [494, 487] on button "TypeScript Type representation" at bounding box center [489, 486] width 105 height 25
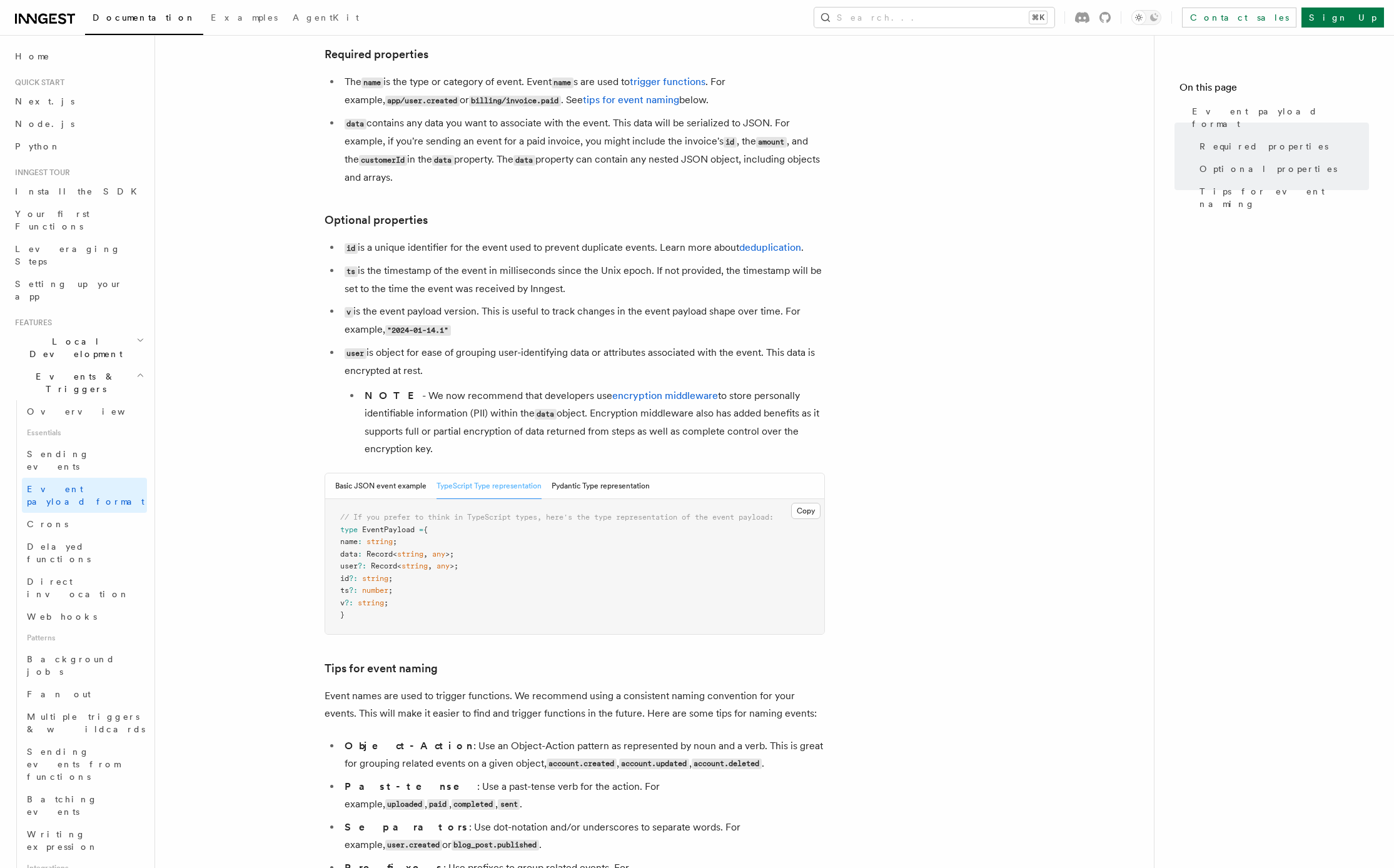
click at [254, 541] on article "Features Events & Triggers Event payload format The event payload is a JSON obj…" at bounding box center [654, 566] width 959 height 1288
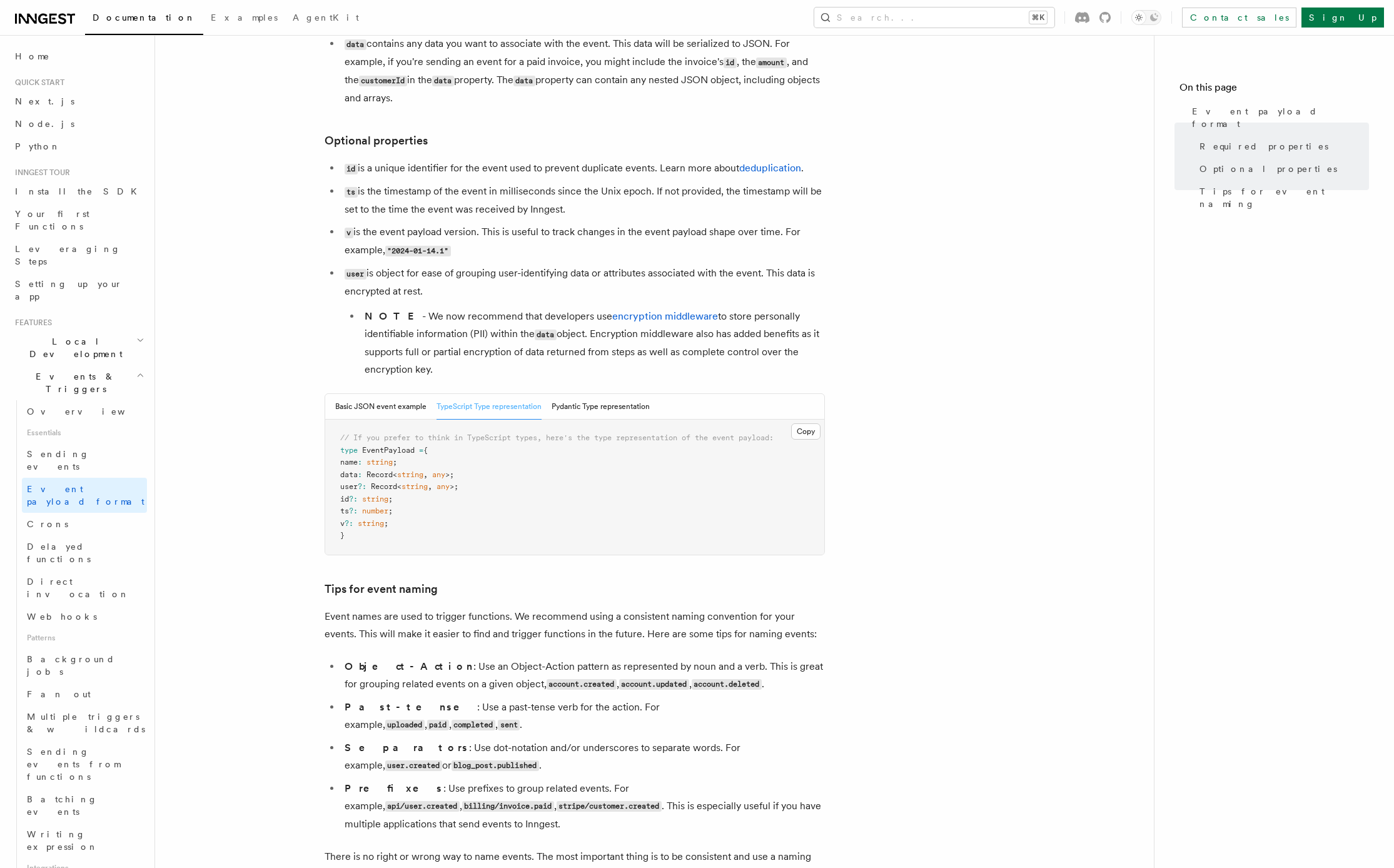
scroll to position [372, 0]
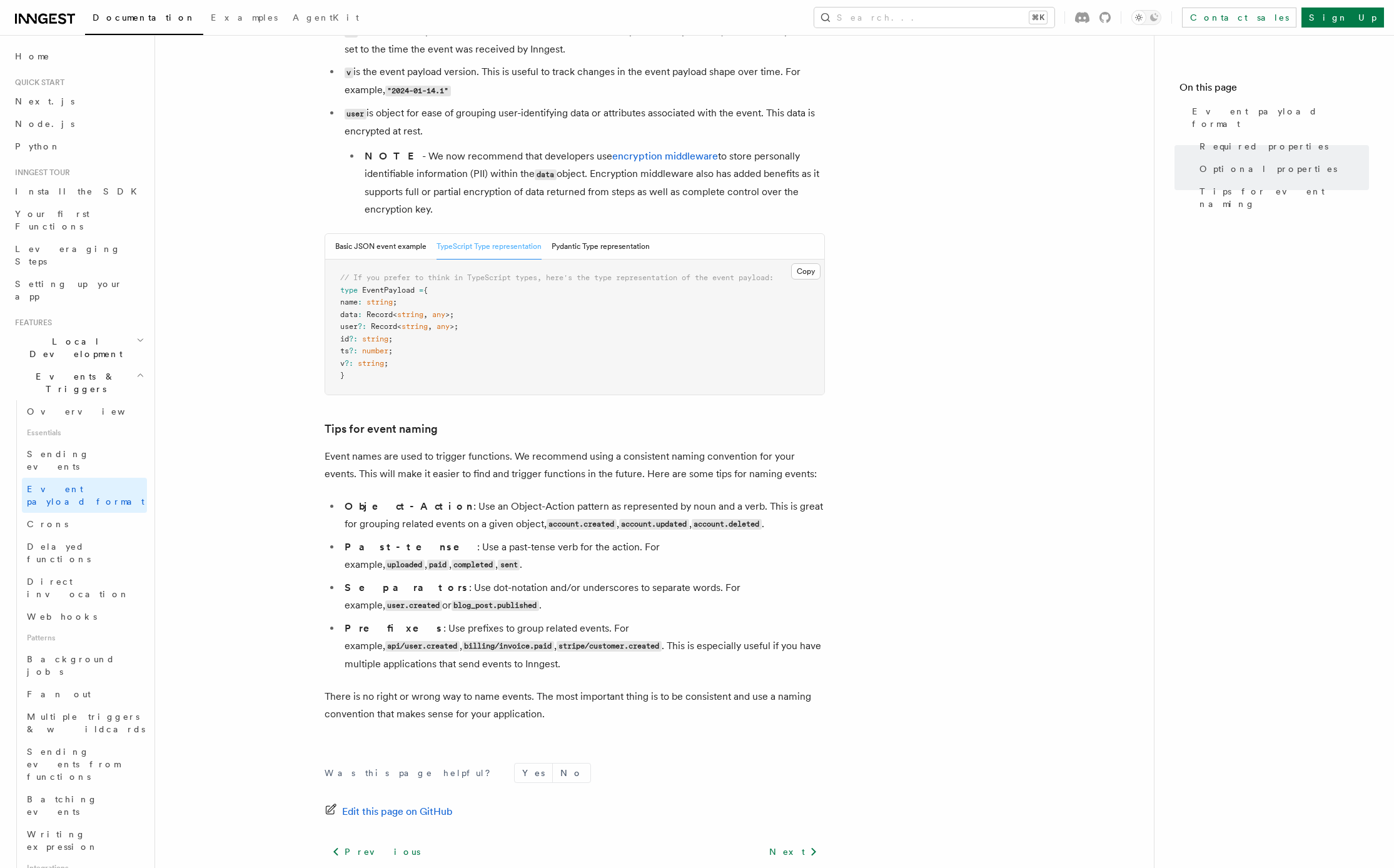
click at [255, 423] on article "Features Events & Triggers Event payload format The event payload is a JSON obj…" at bounding box center [654, 327] width 959 height 1288
click at [293, 424] on article "Features Events & Triggers Event payload format The event payload is a JSON obj…" at bounding box center [654, 327] width 959 height 1288
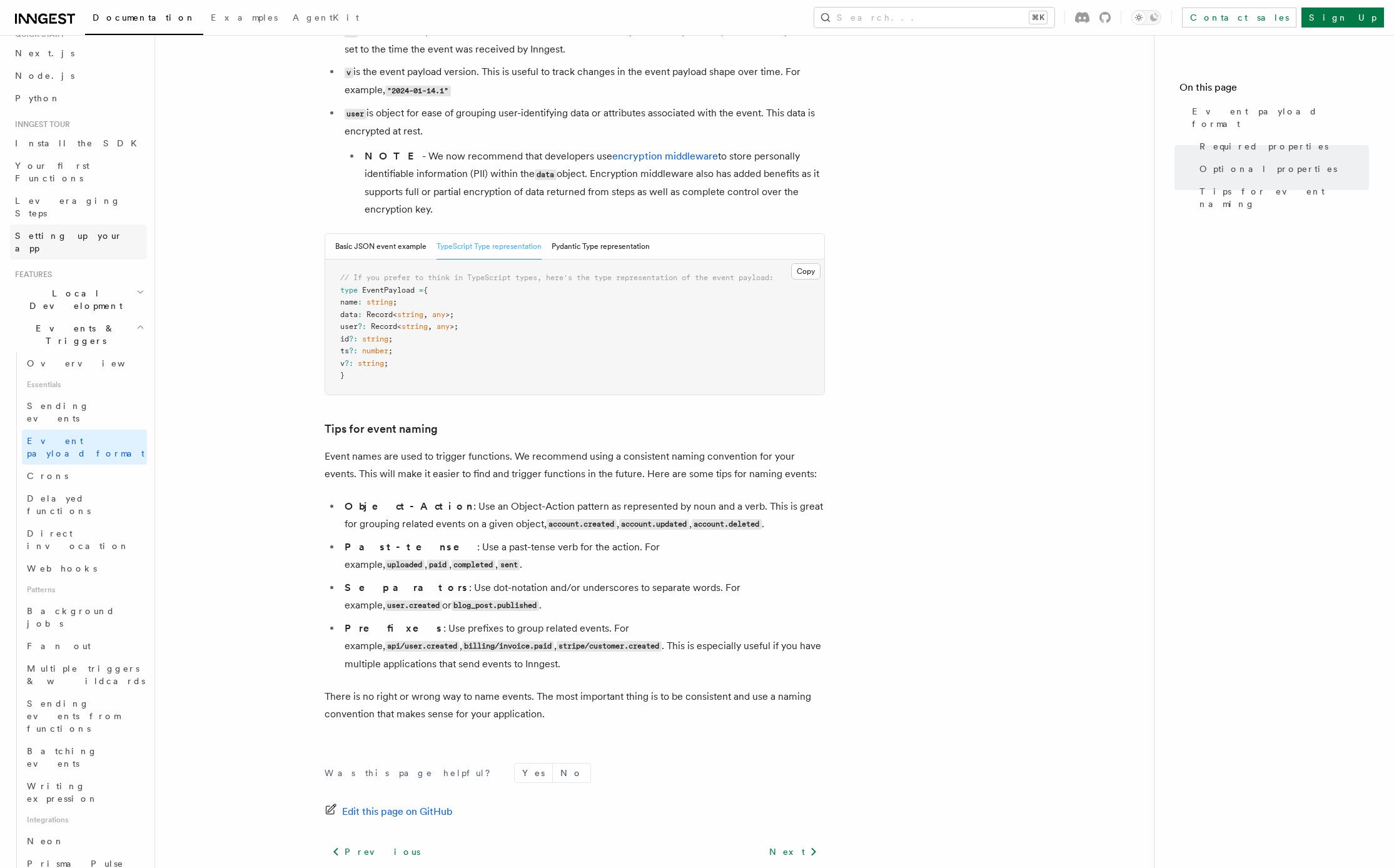
scroll to position [27, 0]
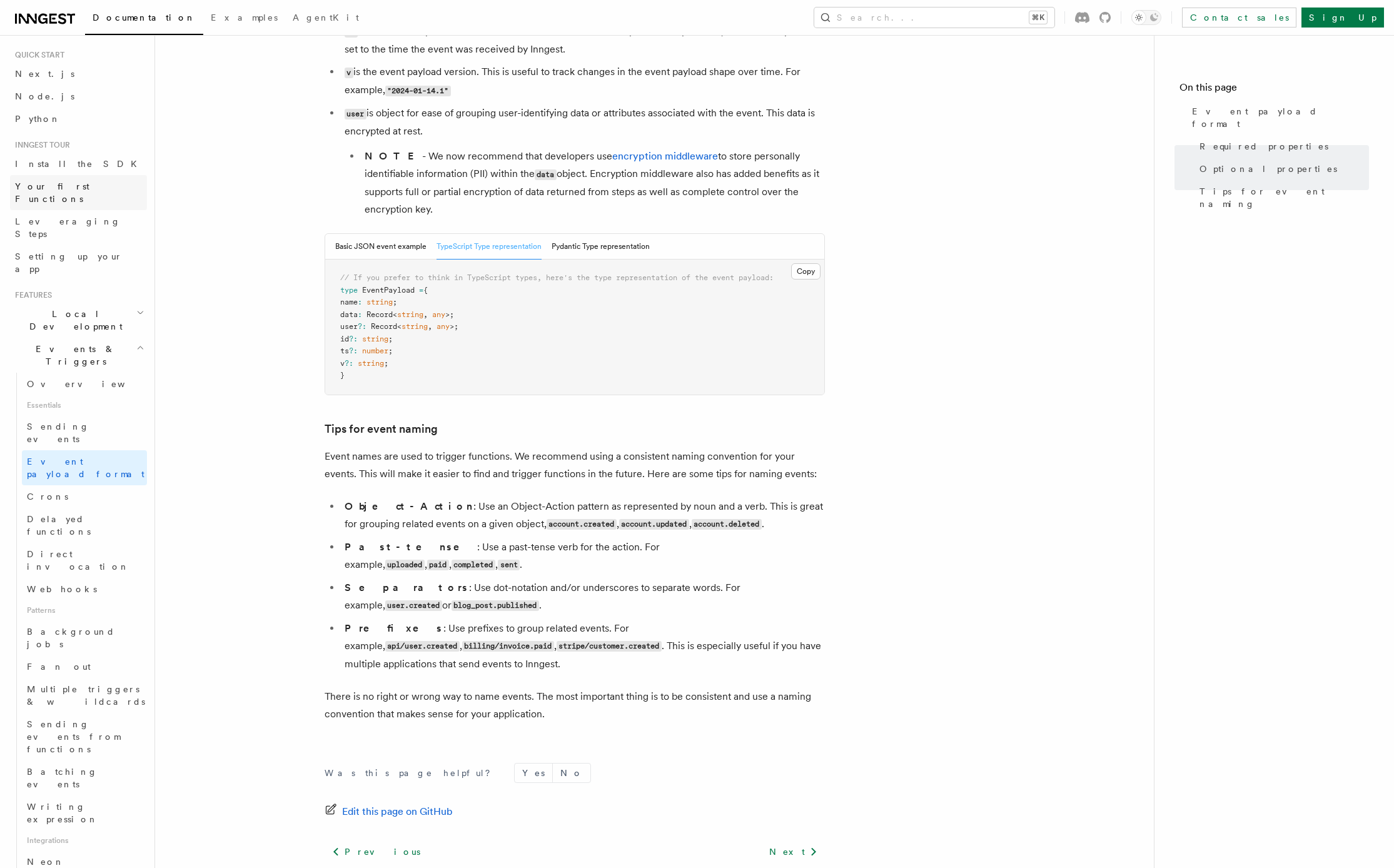
click at [71, 185] on span "Your first Functions" at bounding box center [52, 192] width 74 height 22
